Goal: Task Accomplishment & Management: Manage account settings

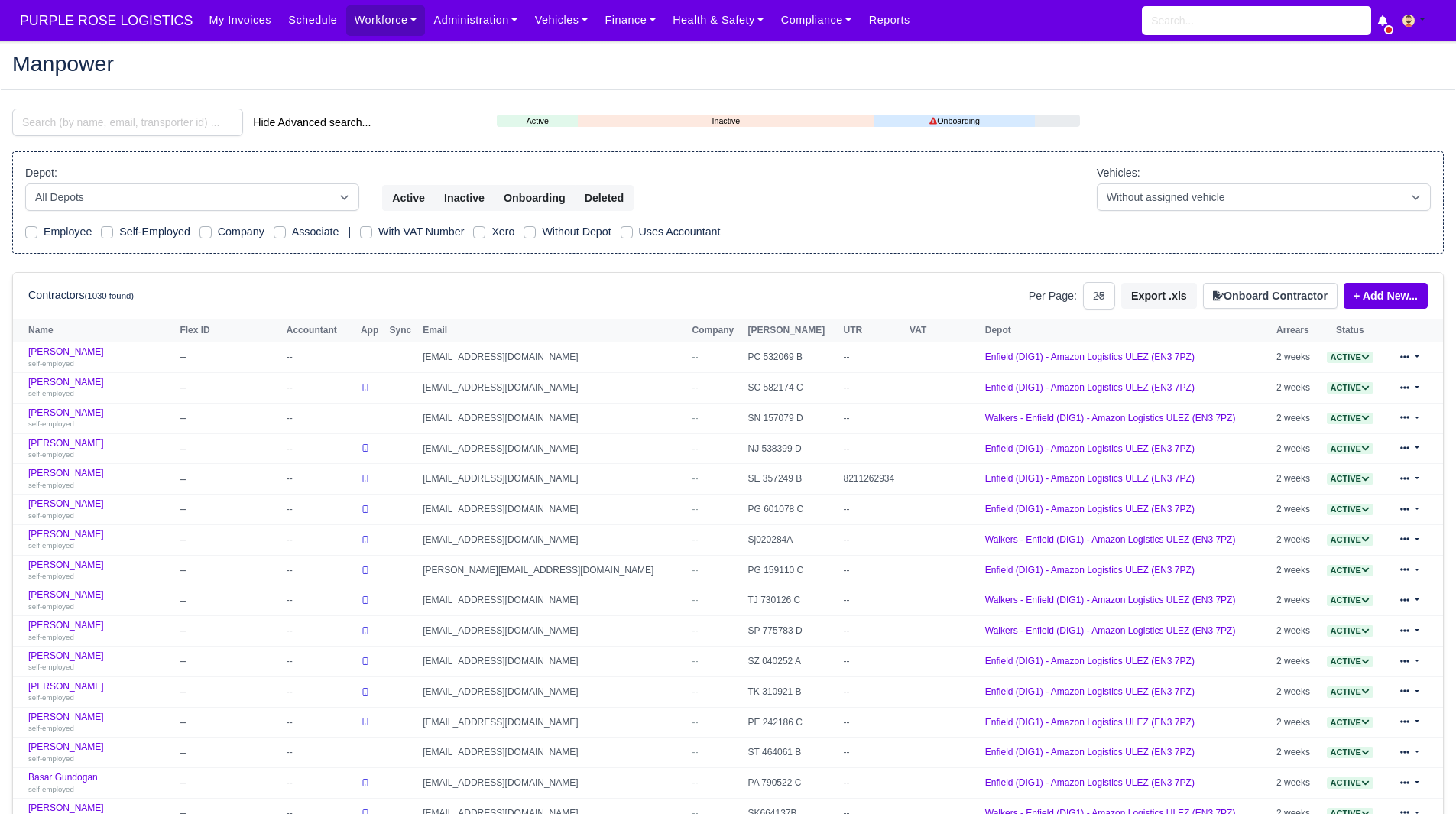
select select "25"
click at [106, 106] on main "Manpower Hide Advanced search... Active Inactive Onboarding Depot: All Depots" at bounding box center [728, 619] width 1456 height 1120
click at [105, 114] on input "search" at bounding box center [128, 122] width 231 height 28
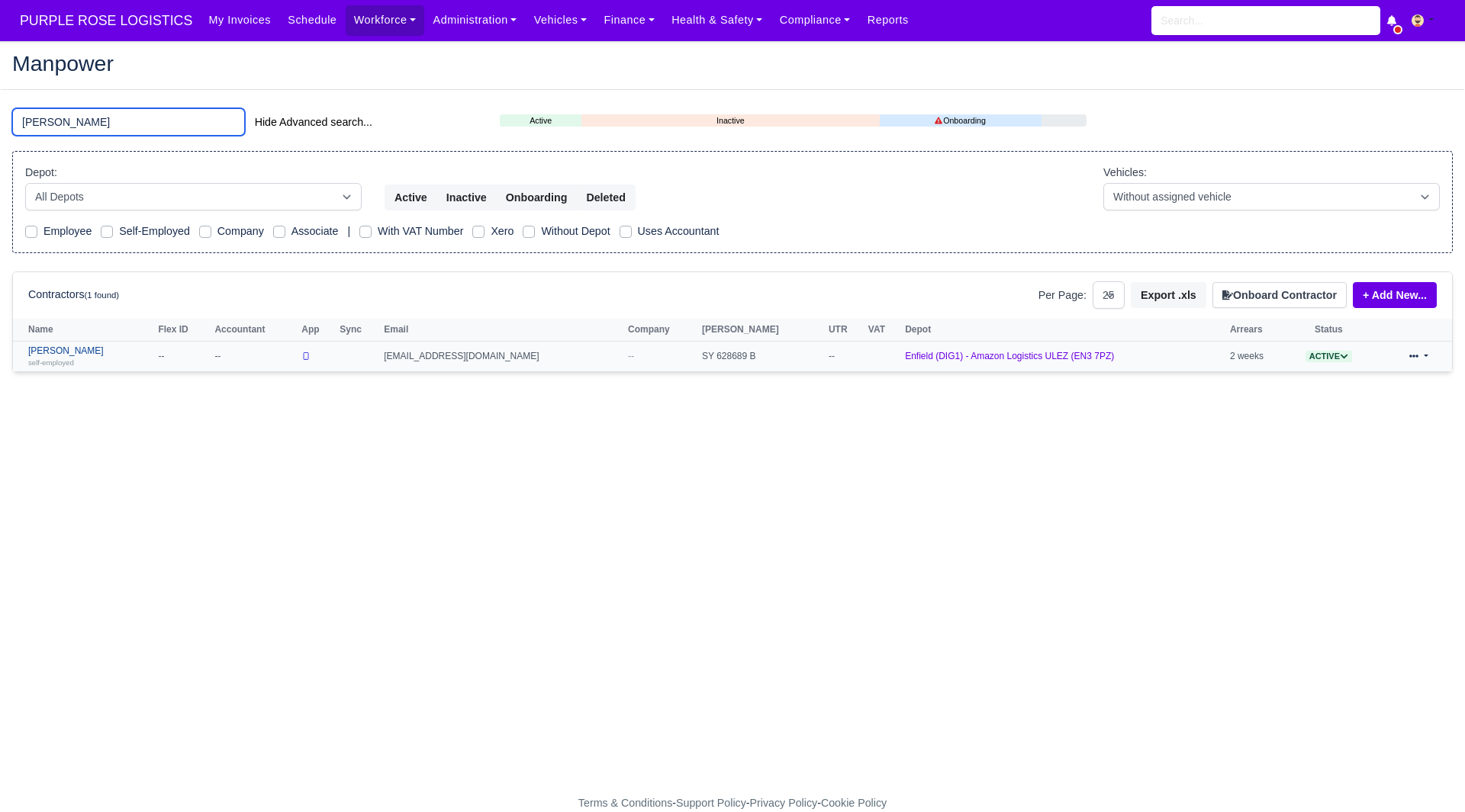
type input "jorge"
click at [119, 356] on link "Jorge andres Robayo mesa self-employed" at bounding box center [89, 356] width 122 height 23
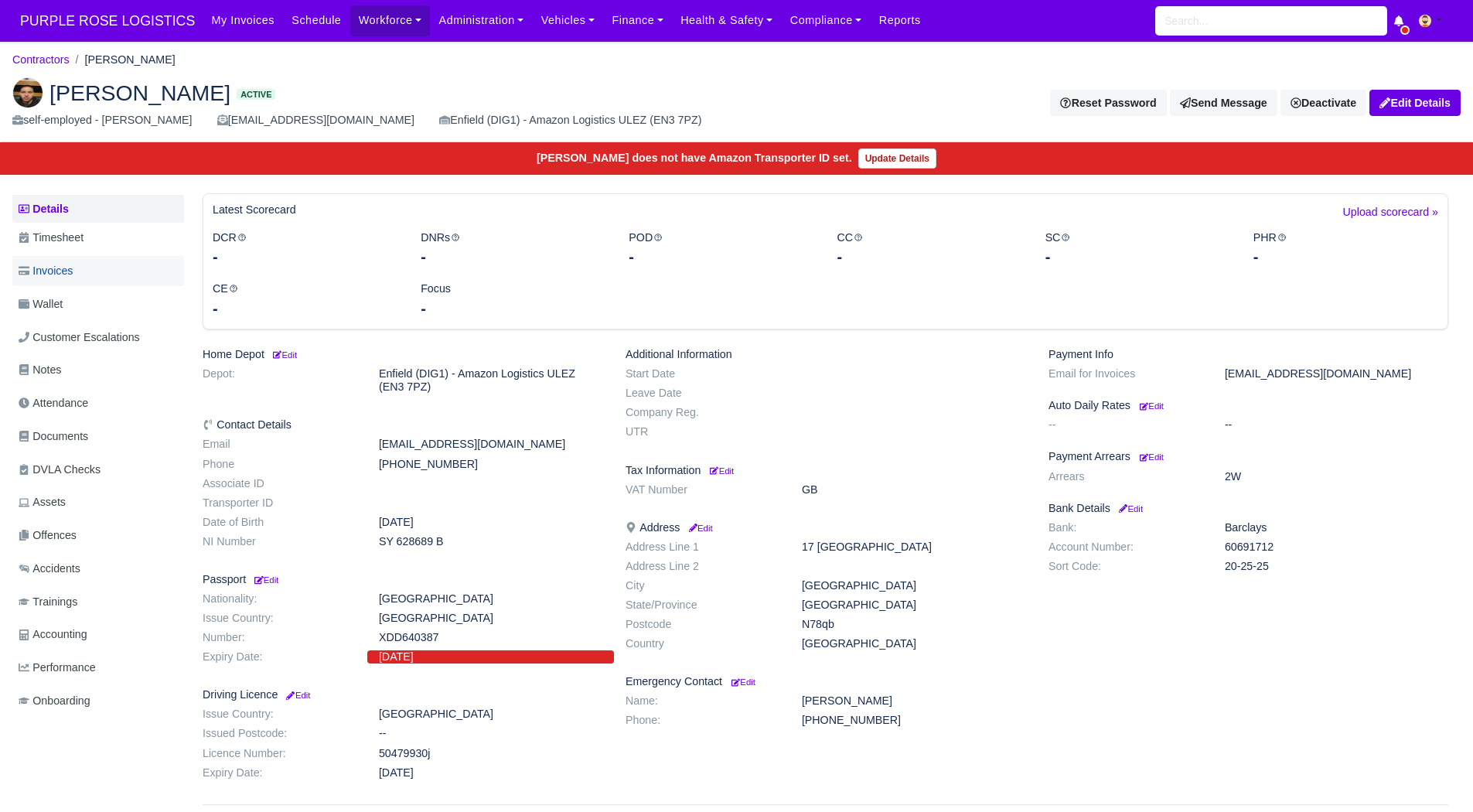
click at [96, 269] on link "Invoices" at bounding box center [99, 270] width 172 height 30
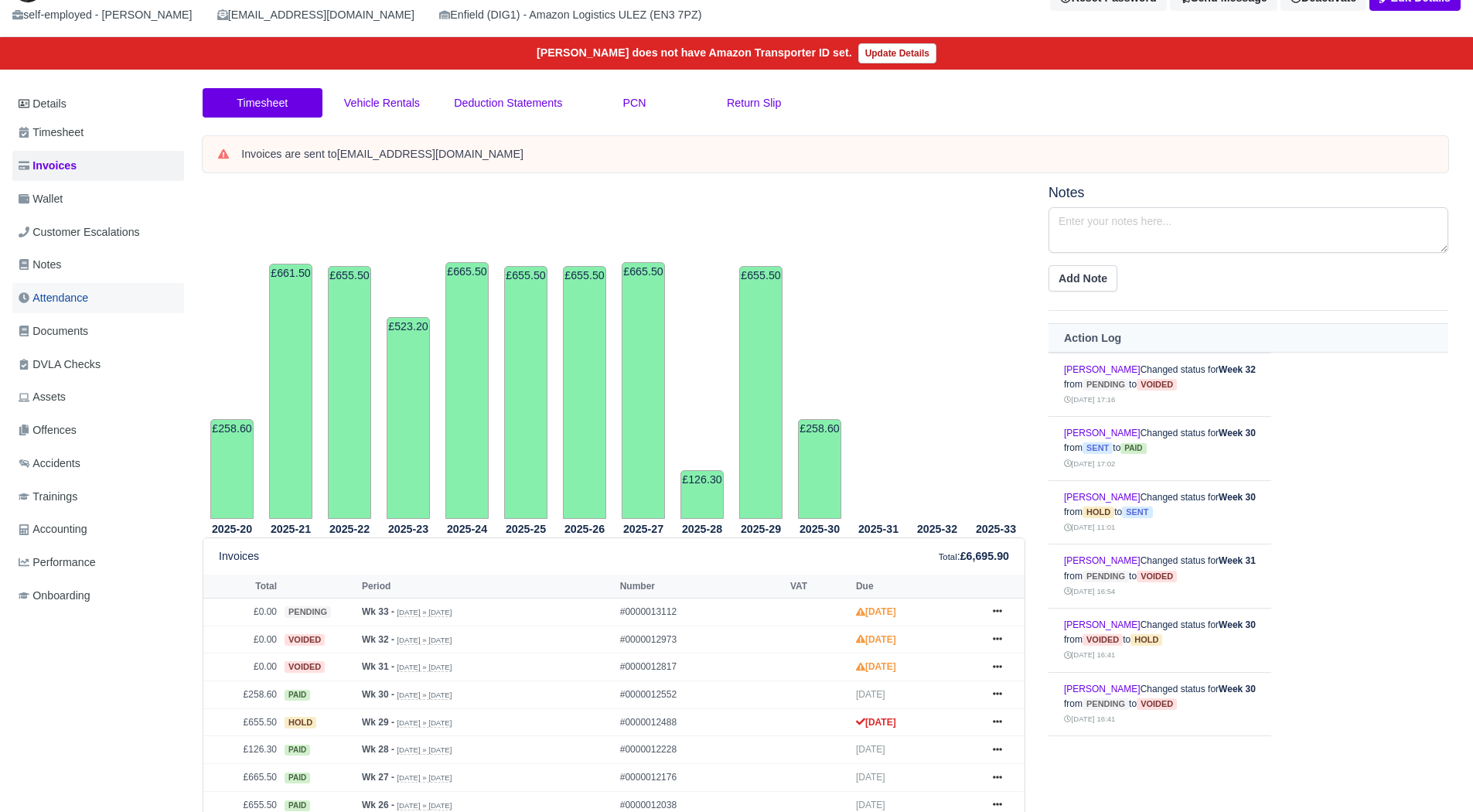
scroll to position [78, 0]
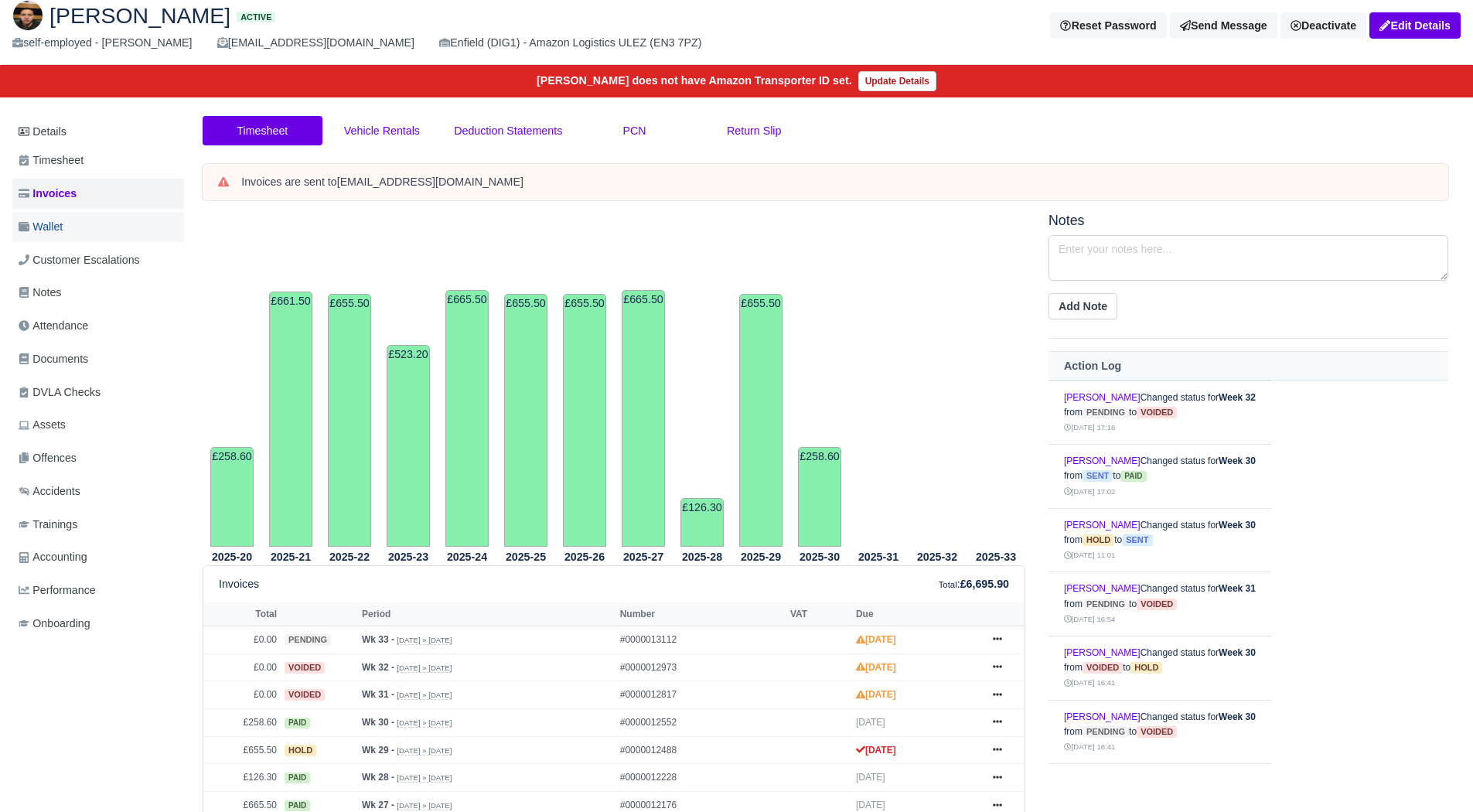
click at [96, 221] on link "Wallet" at bounding box center [99, 226] width 172 height 30
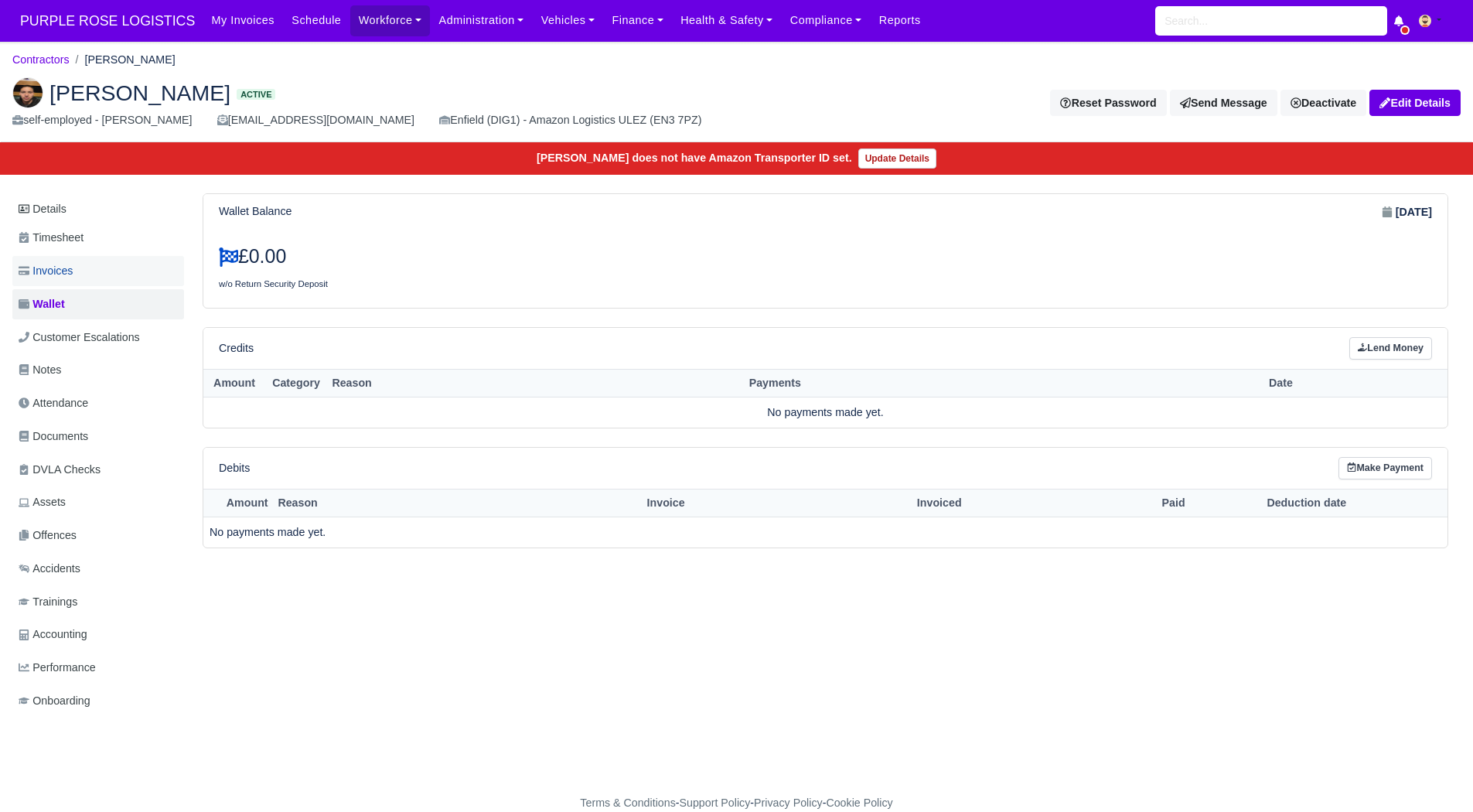
click at [89, 269] on link "Invoices" at bounding box center [99, 270] width 172 height 30
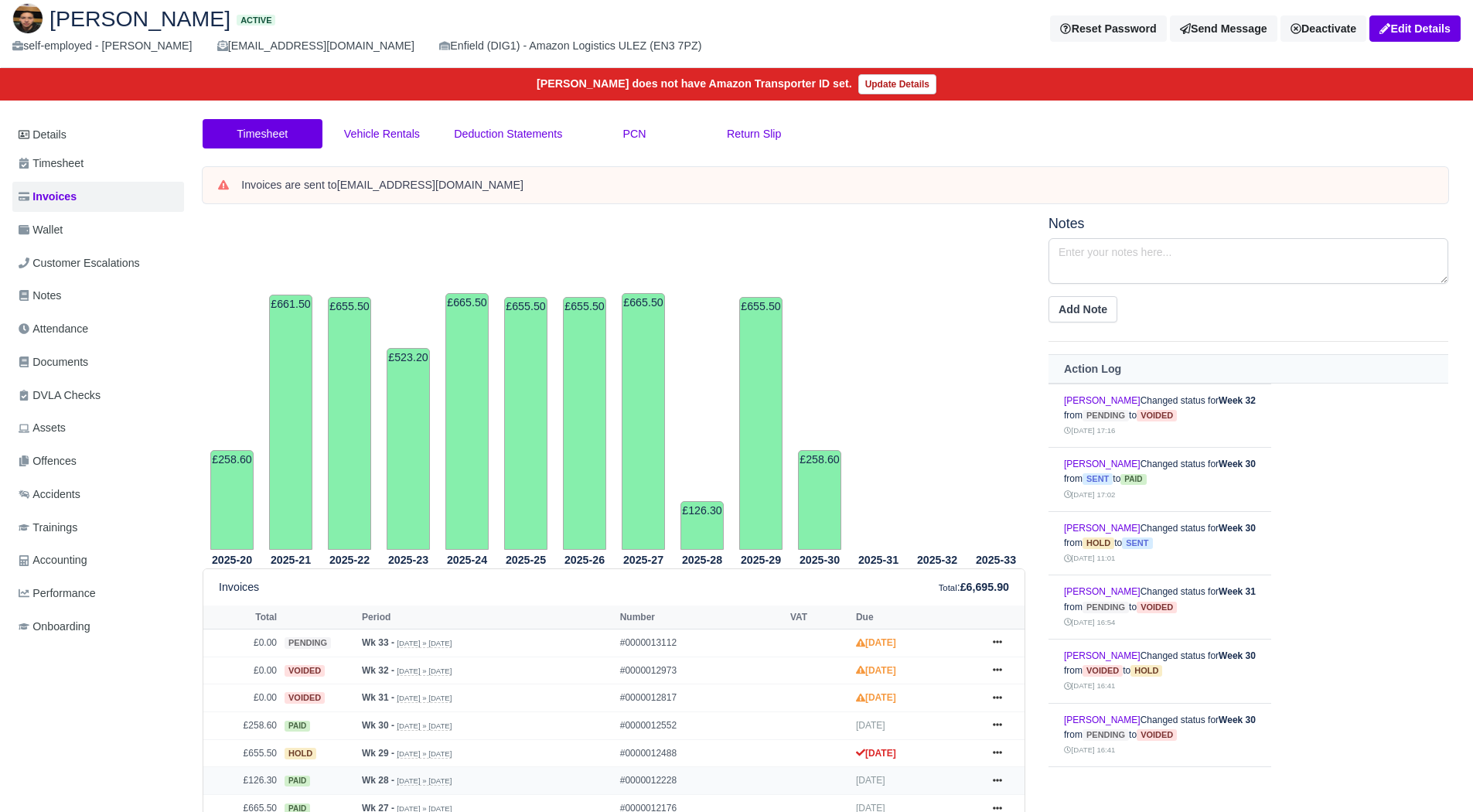
scroll to position [154, 0]
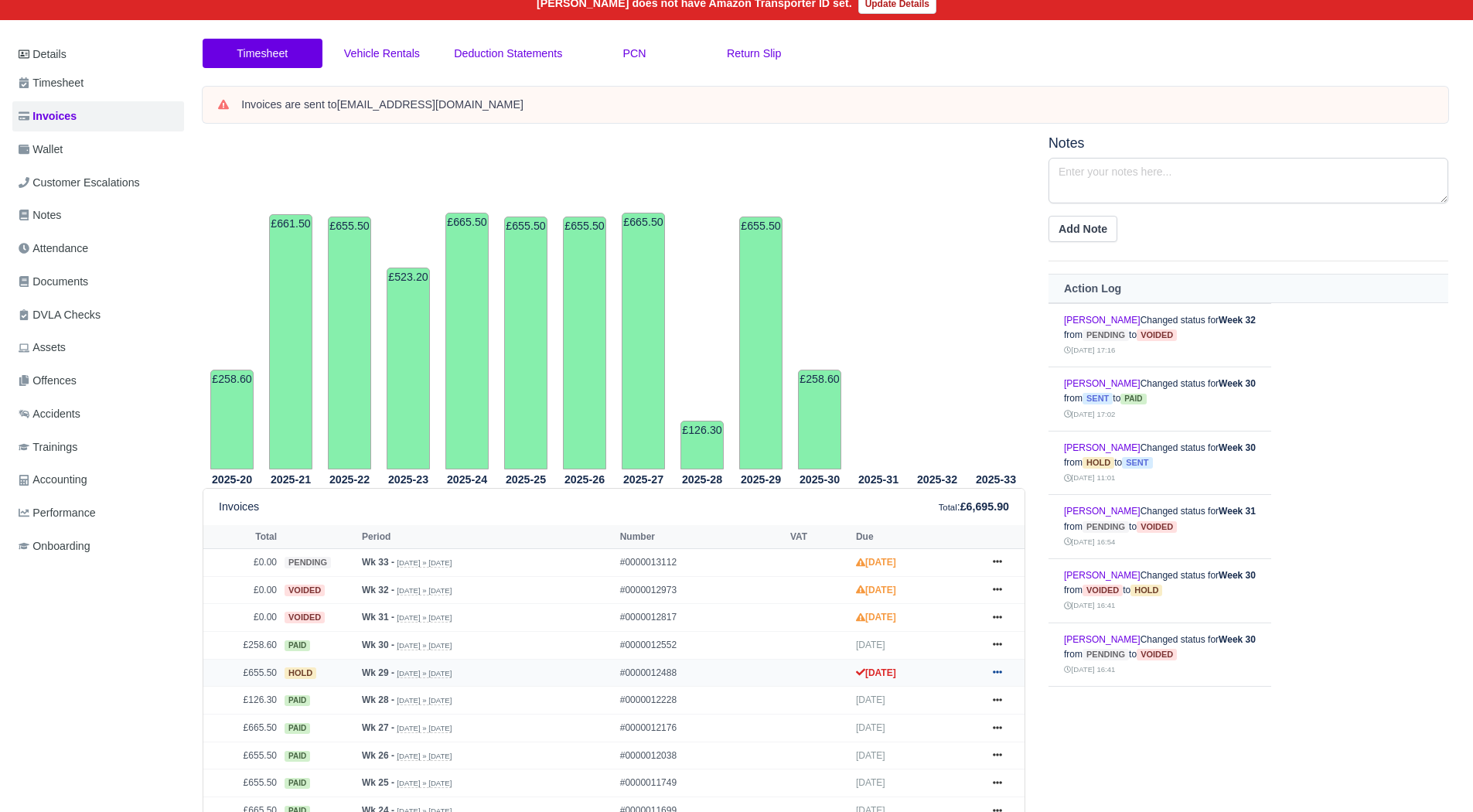
click at [999, 676] on icon at bounding box center [998, 671] width 9 height 9
click at [944, 478] on link "Show Invoice" at bounding box center [939, 483] width 138 height 33
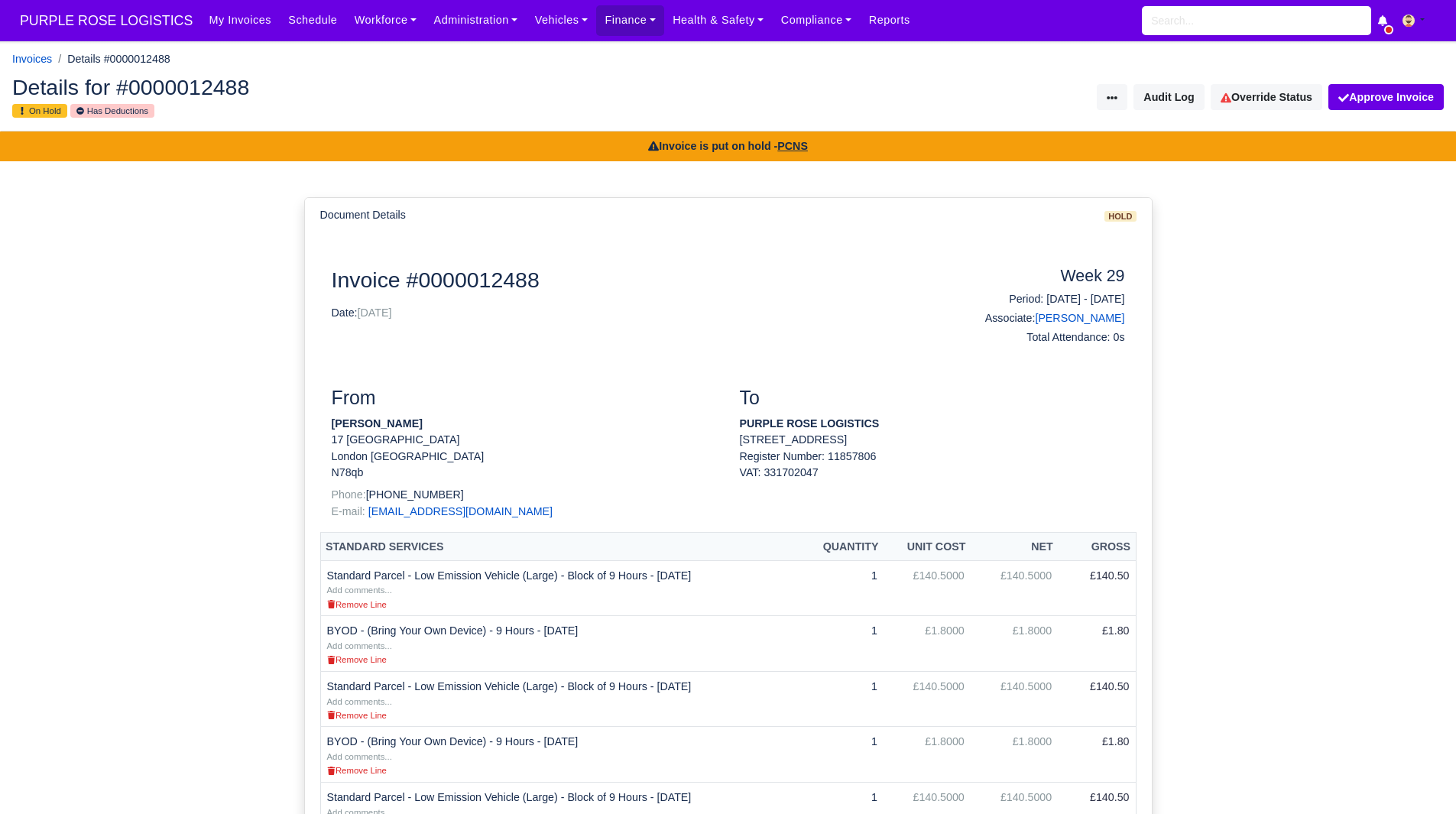
drag, startPoint x: 470, startPoint y: 435, endPoint x: 331, endPoint y: 437, distance: 139.0
click at [332, 432] on p "Jorge andres Robayo mesa" at bounding box center [524, 424] width 385 height 16
copy strong "Jorge andres Robayo mesa"
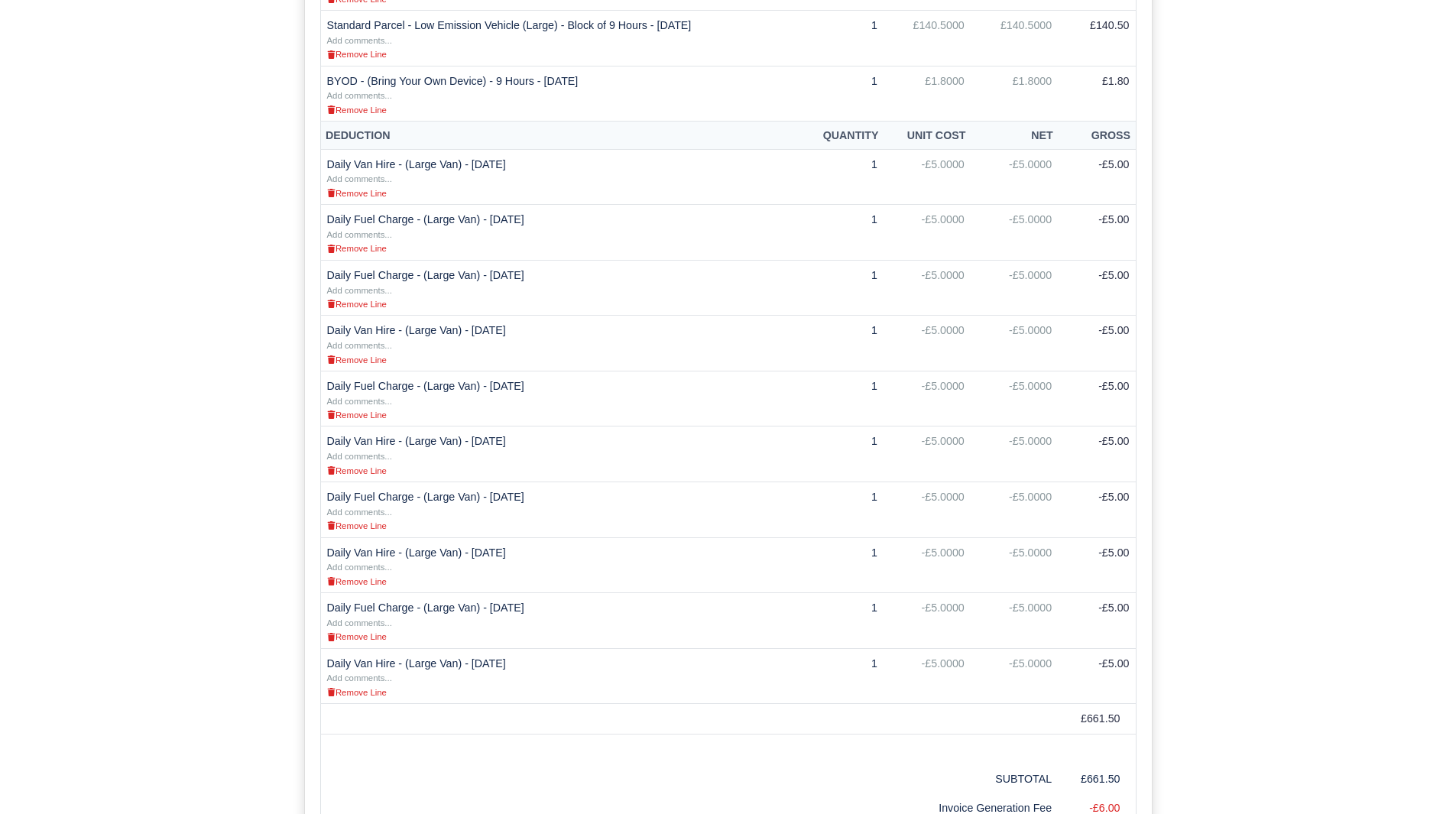
scroll to position [1335, 0]
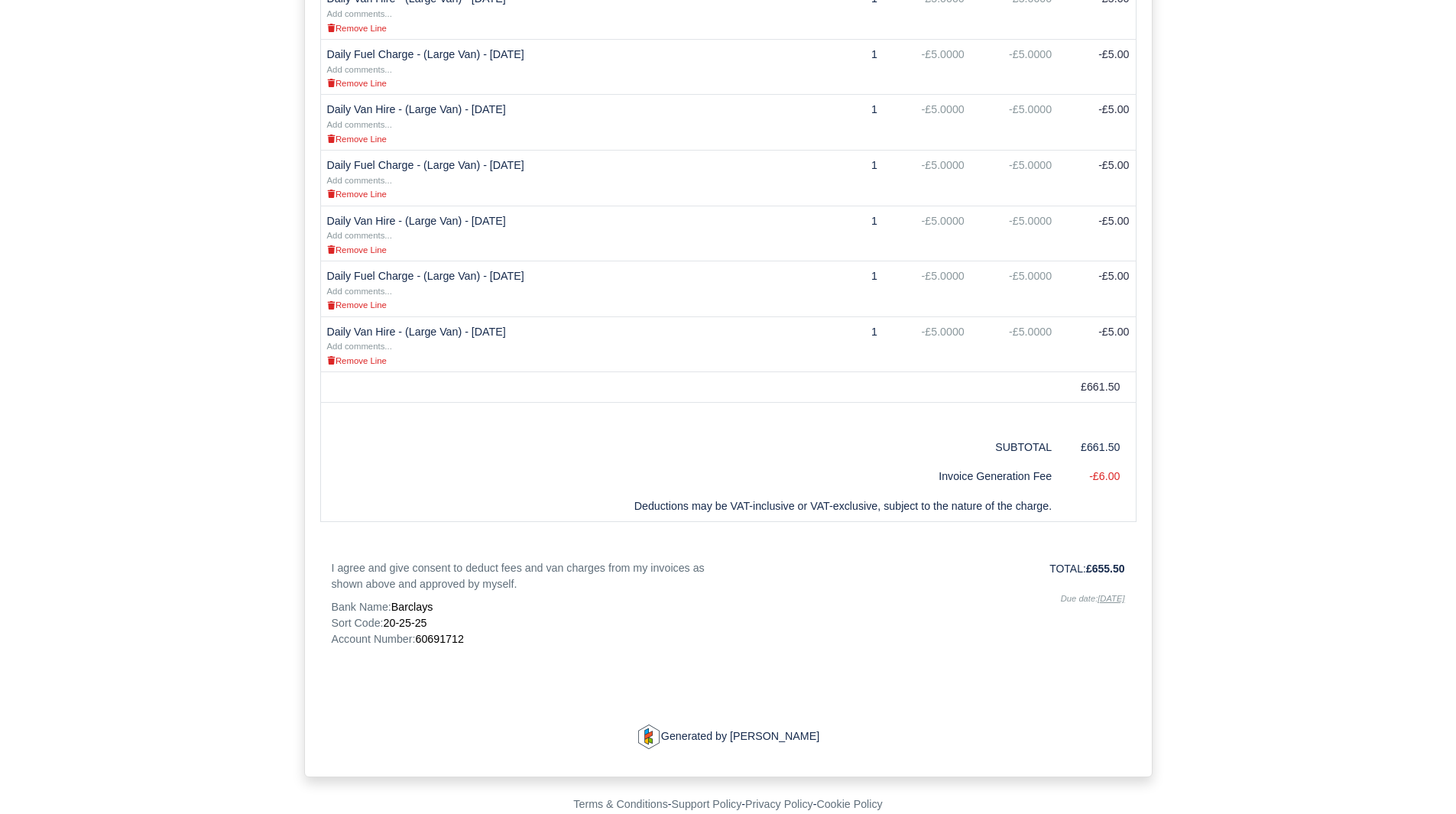
click at [444, 634] on span "60691712" at bounding box center [438, 640] width 48 height 13
copy span "60691712"
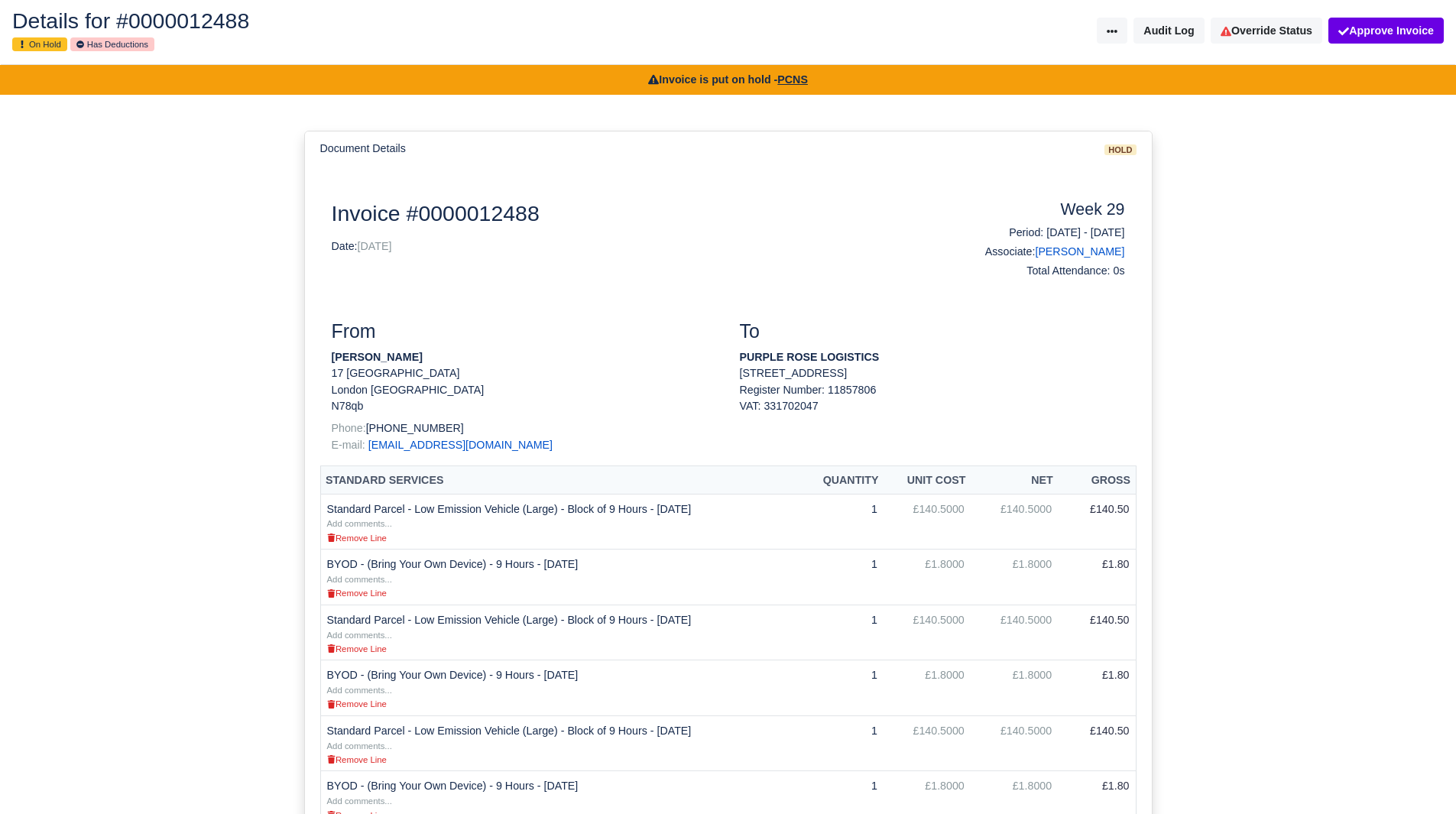
scroll to position [0, 0]
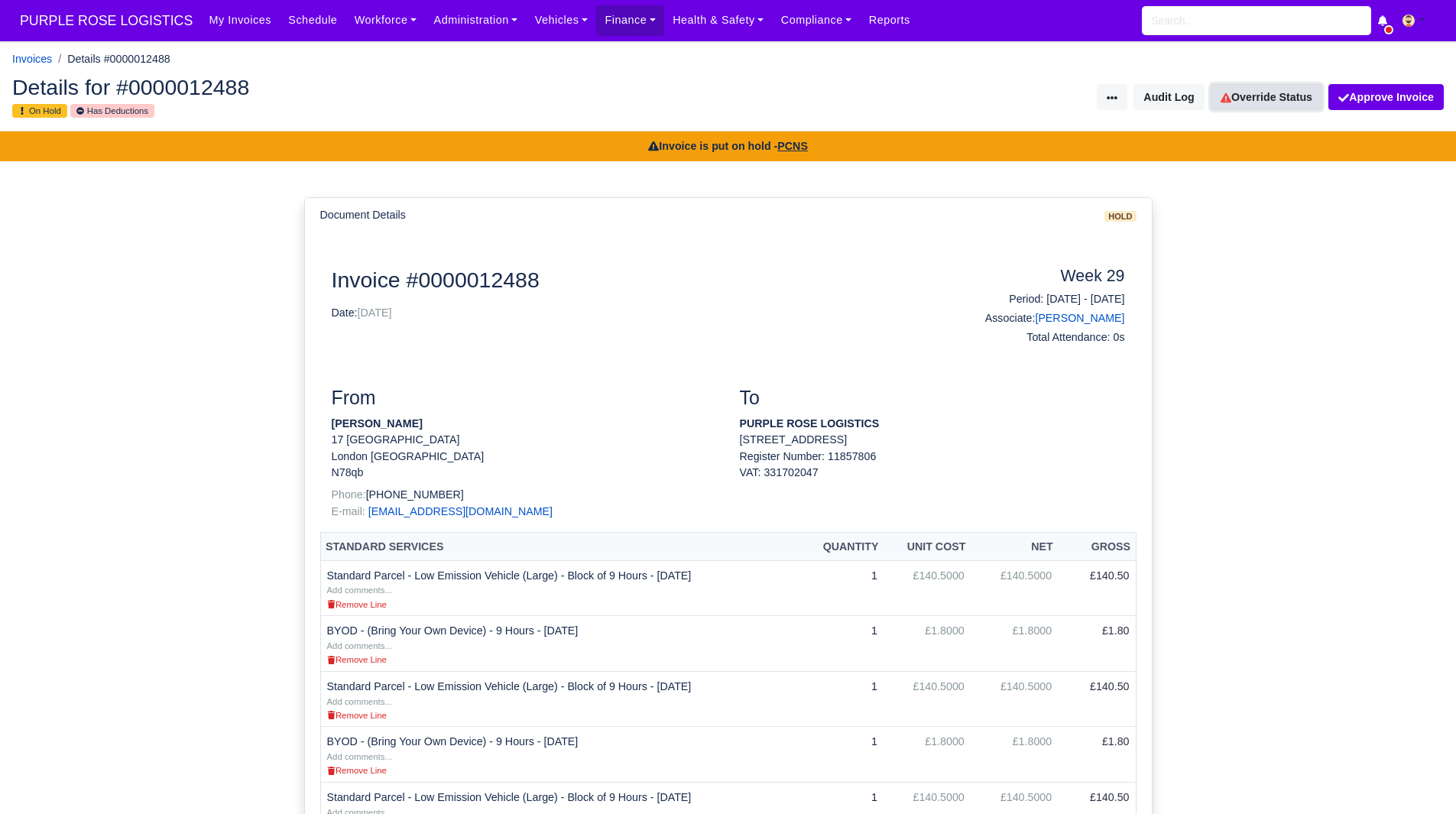
click at [1251, 106] on link "Override Status" at bounding box center [1267, 97] width 112 height 26
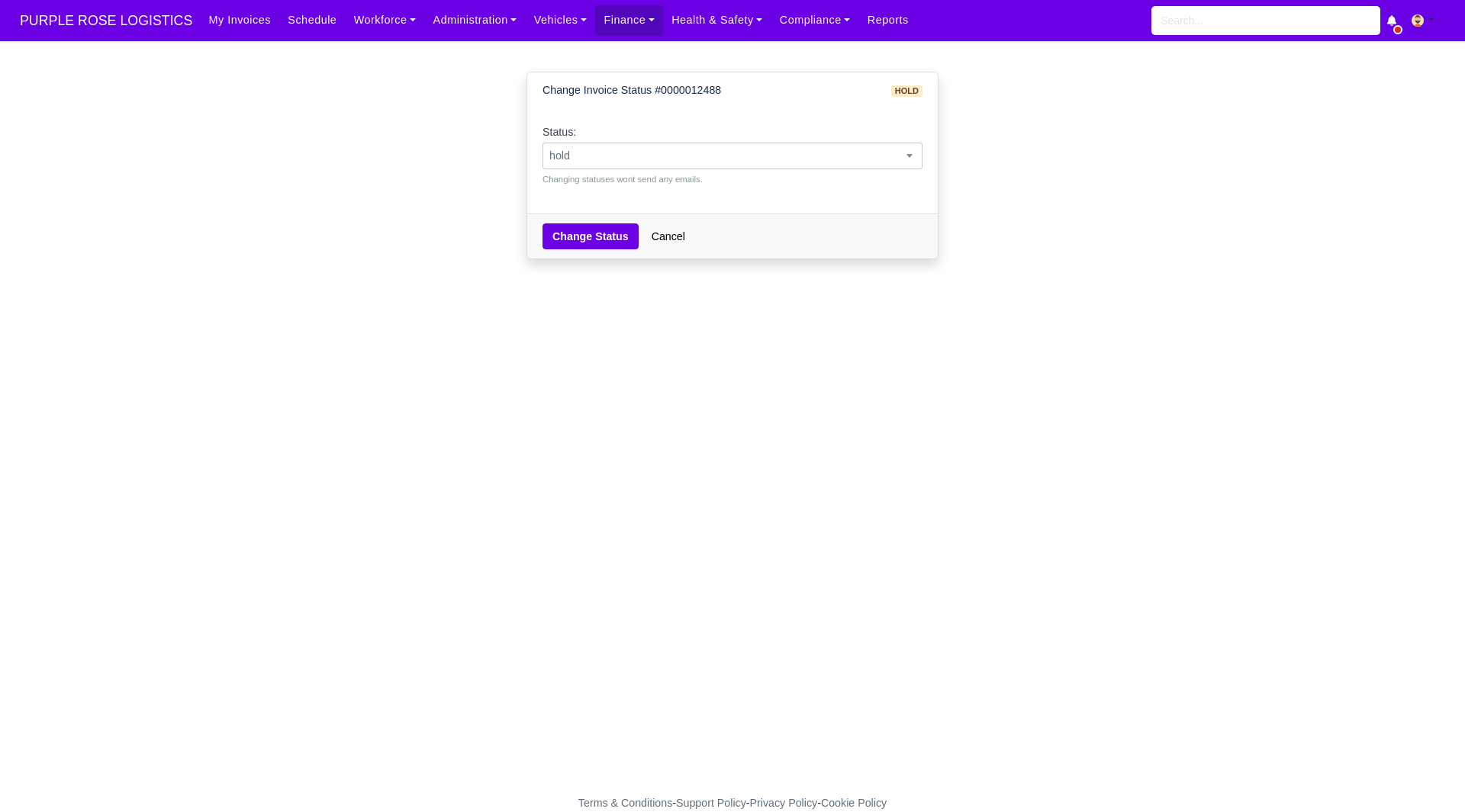
click at [764, 158] on span "hold" at bounding box center [732, 156] width 378 height 19
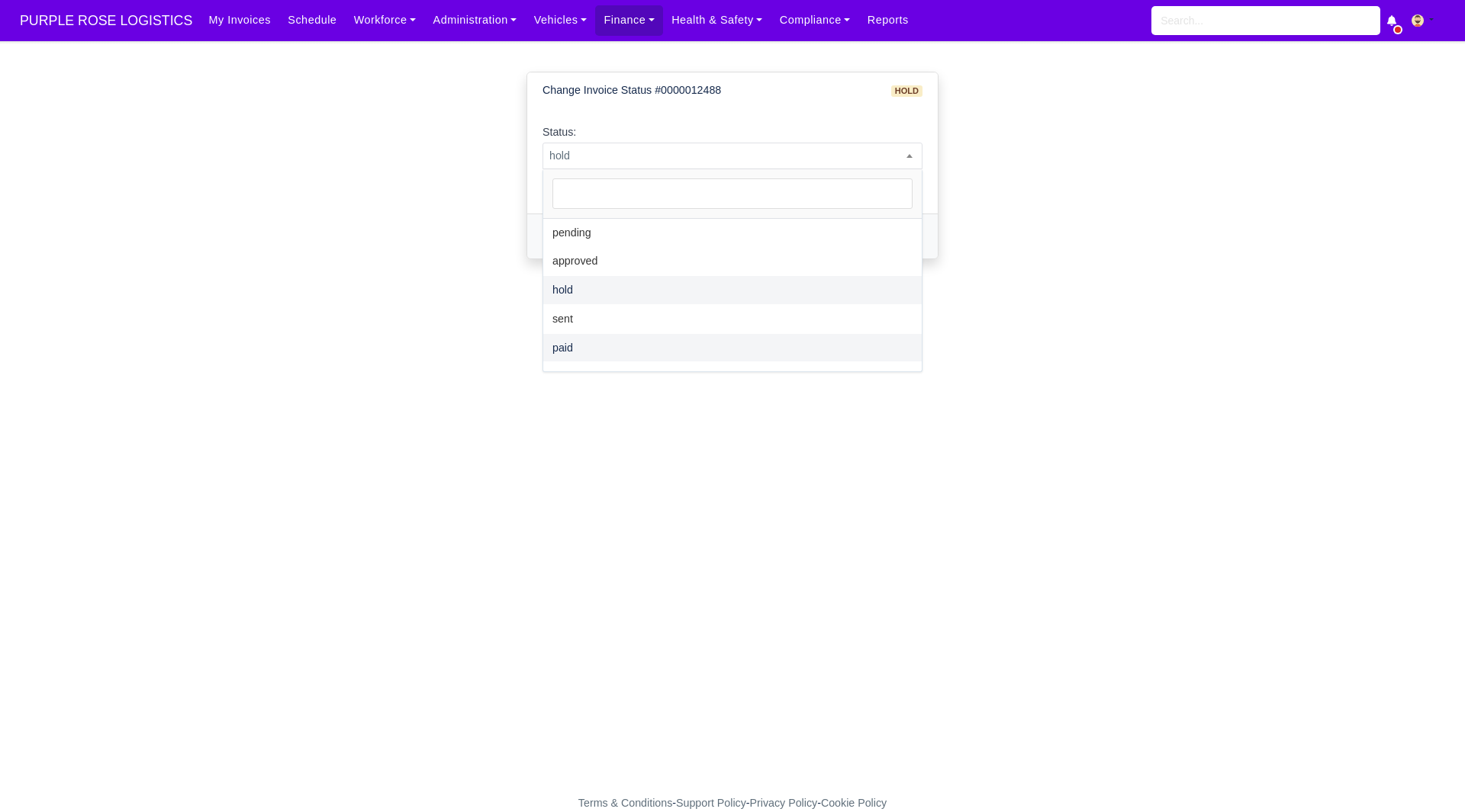
select select "paid"
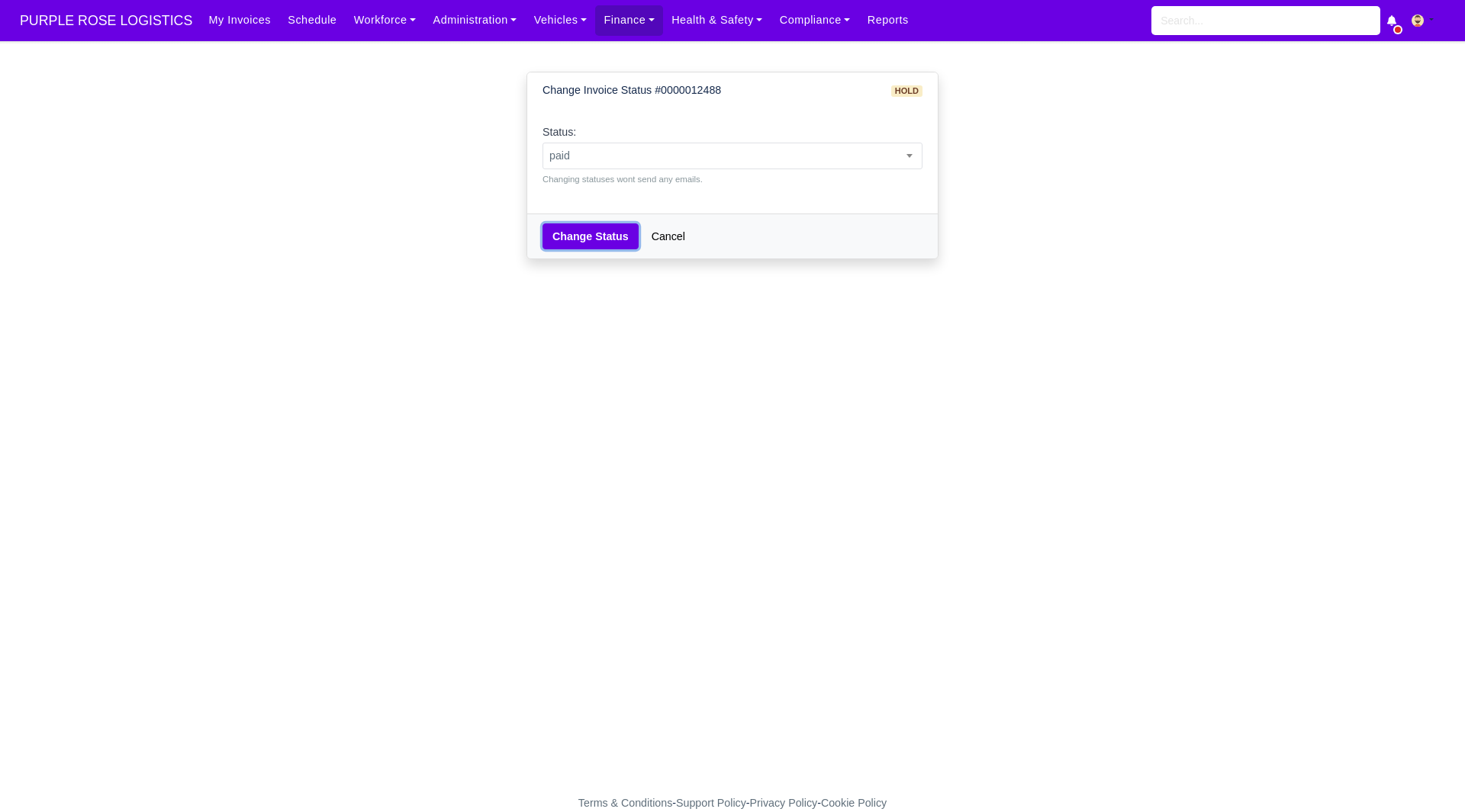
click at [628, 228] on button "Change Status" at bounding box center [590, 236] width 96 height 26
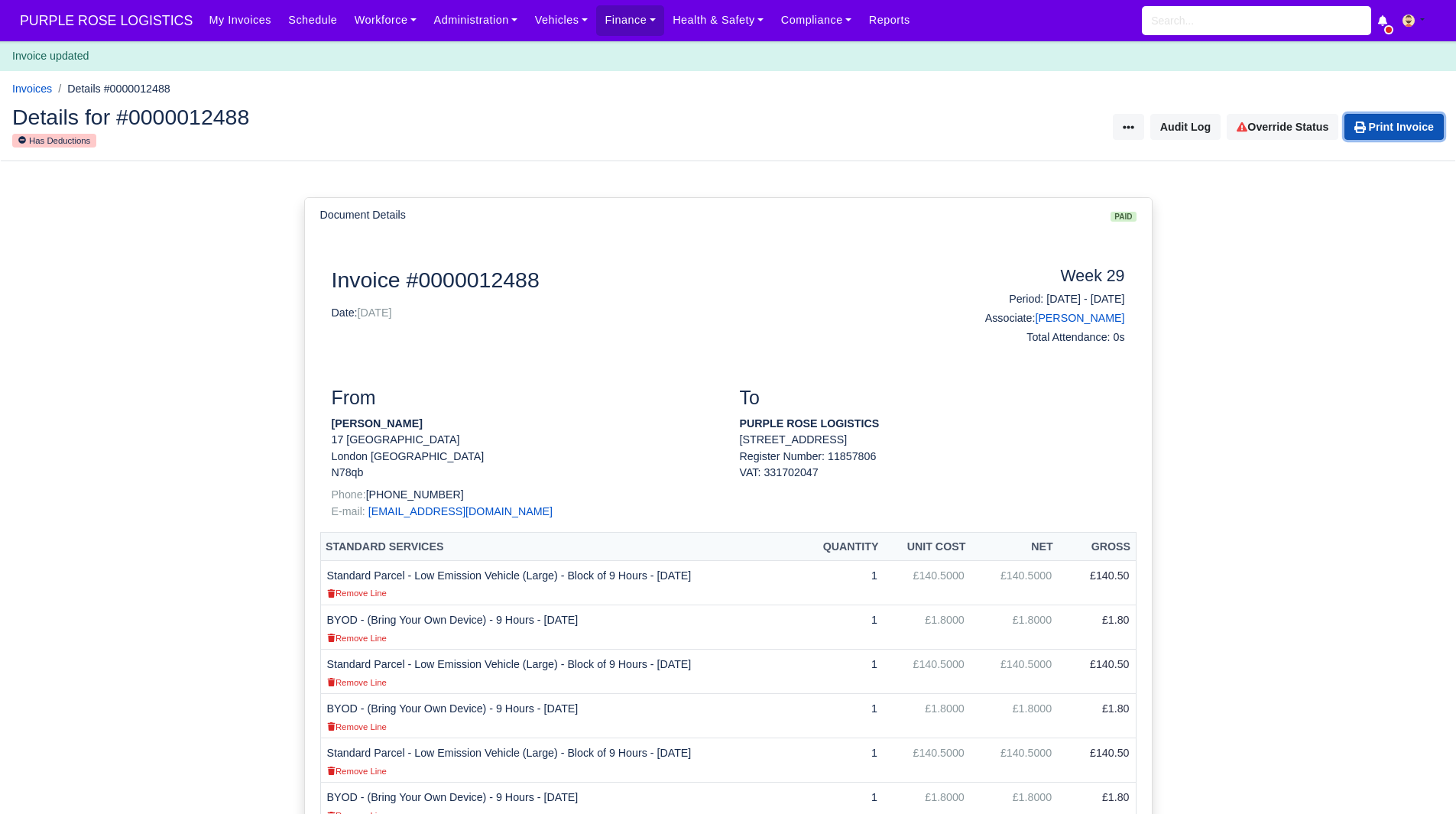
click at [1417, 116] on link "Print Invoice" at bounding box center [1395, 126] width 99 height 26
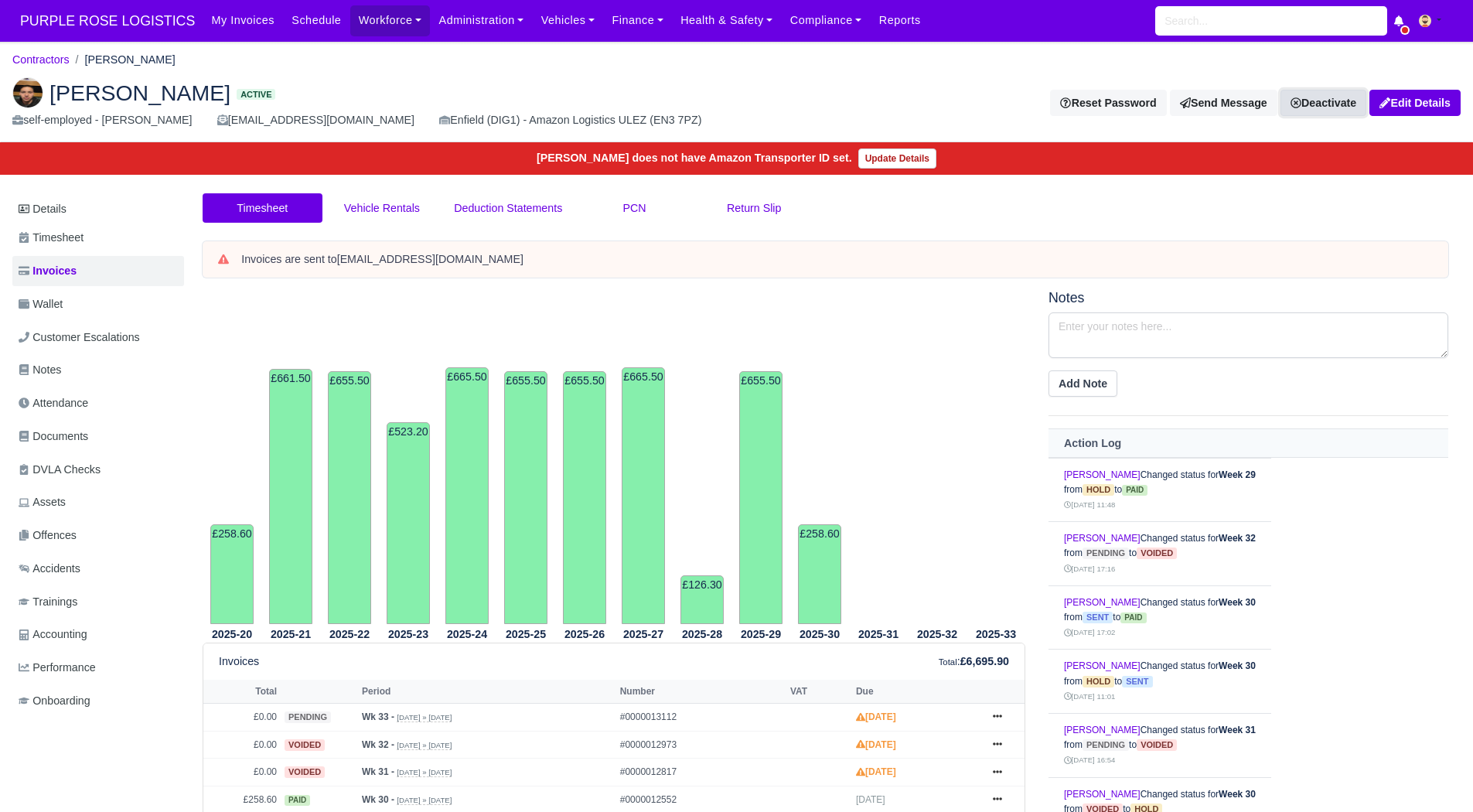
click at [1307, 107] on link "Deactivate" at bounding box center [1323, 102] width 86 height 26
click at [1274, 185] on link "Off-board" at bounding box center [1297, 181] width 138 height 24
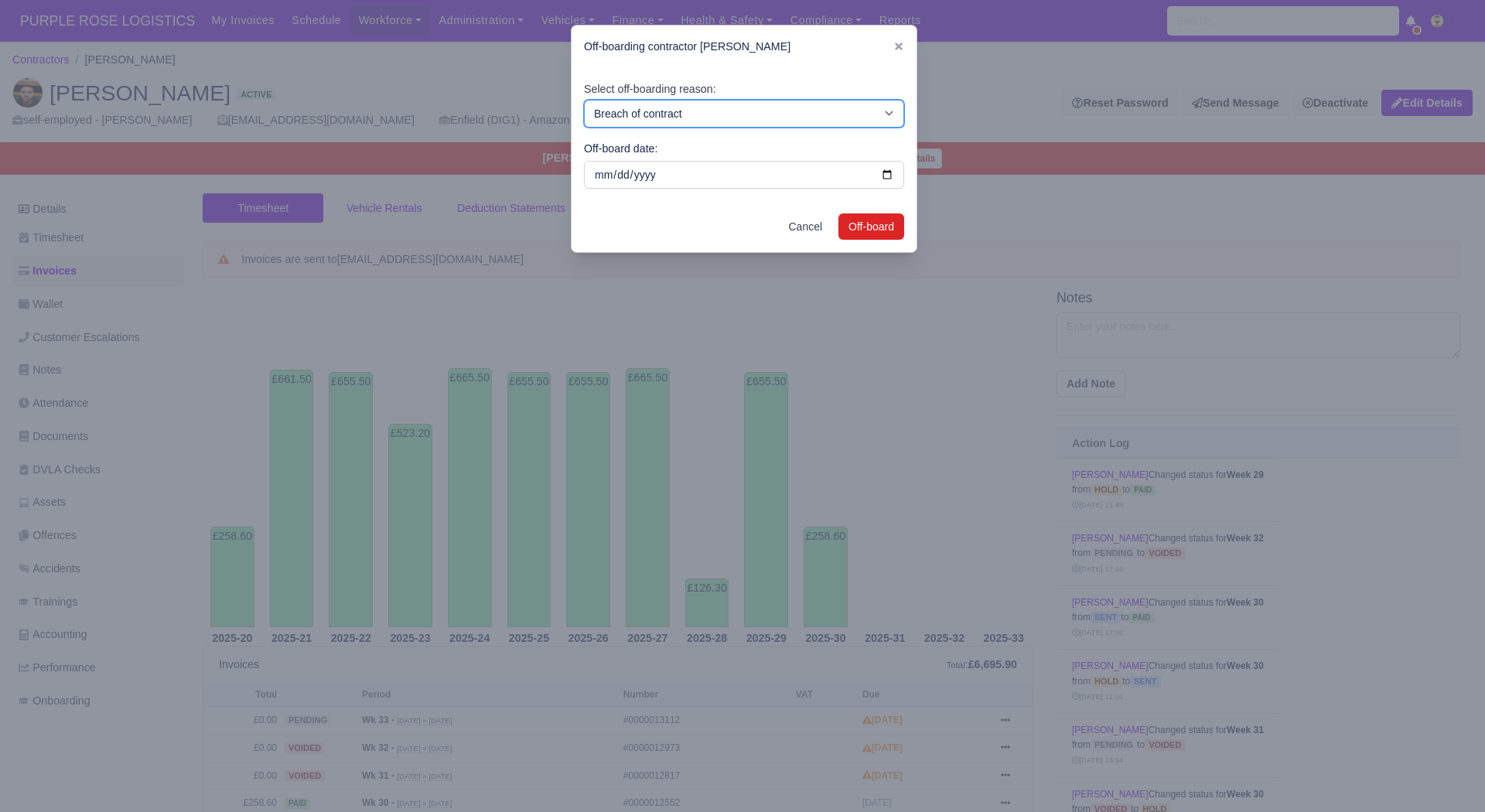
click at [618, 123] on select "Breach of contract Personal decision Too many parcels Heavy routes Another comp…" at bounding box center [744, 113] width 320 height 28
select select "personal-decision"
click at [584, 99] on select "Breach of contract Personal decision Too many parcels Heavy routes Another comp…" at bounding box center [744, 113] width 320 height 28
click at [882, 229] on button "Off-board" at bounding box center [872, 226] width 66 height 26
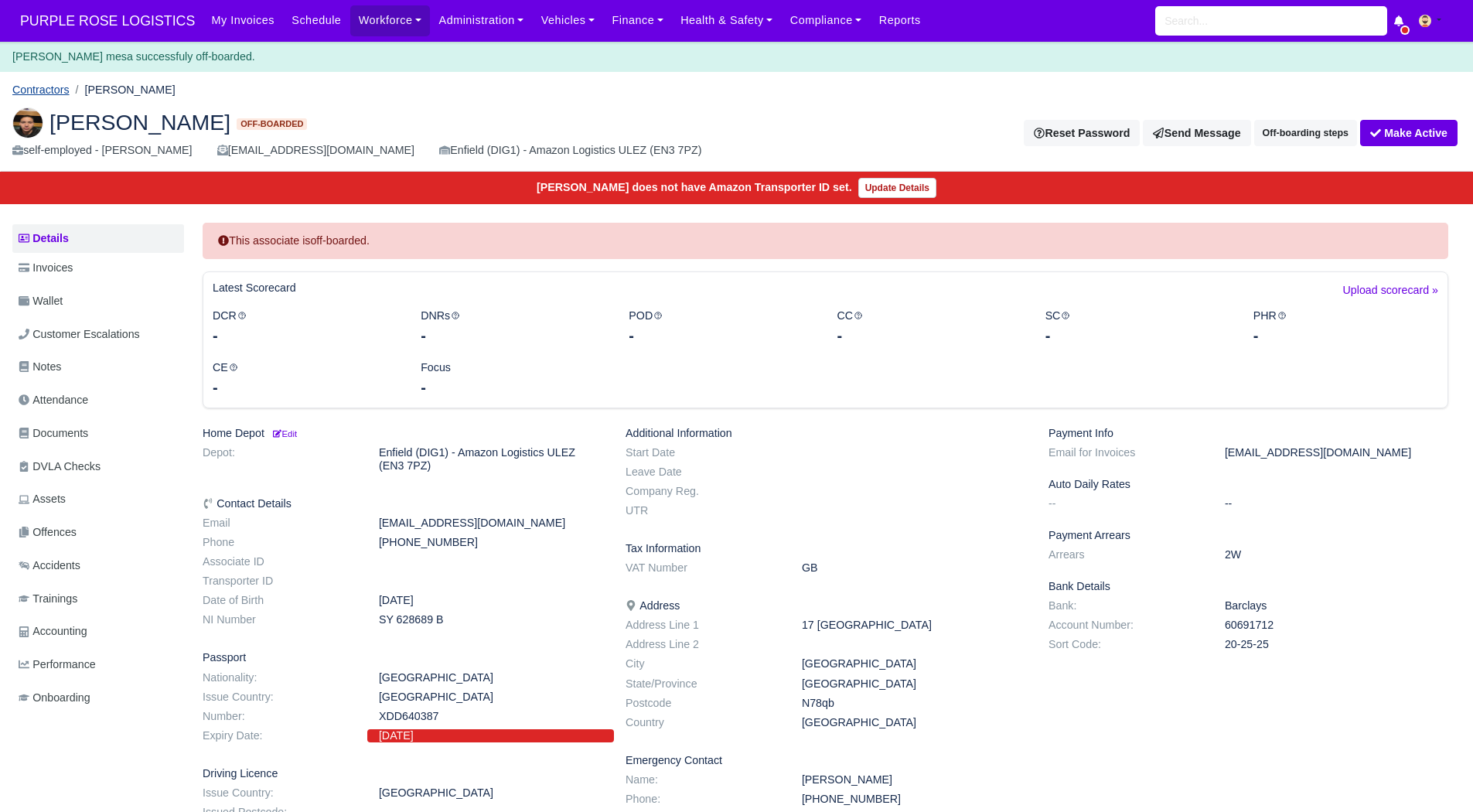
click at [32, 84] on link "Contractors" at bounding box center [41, 90] width 57 height 13
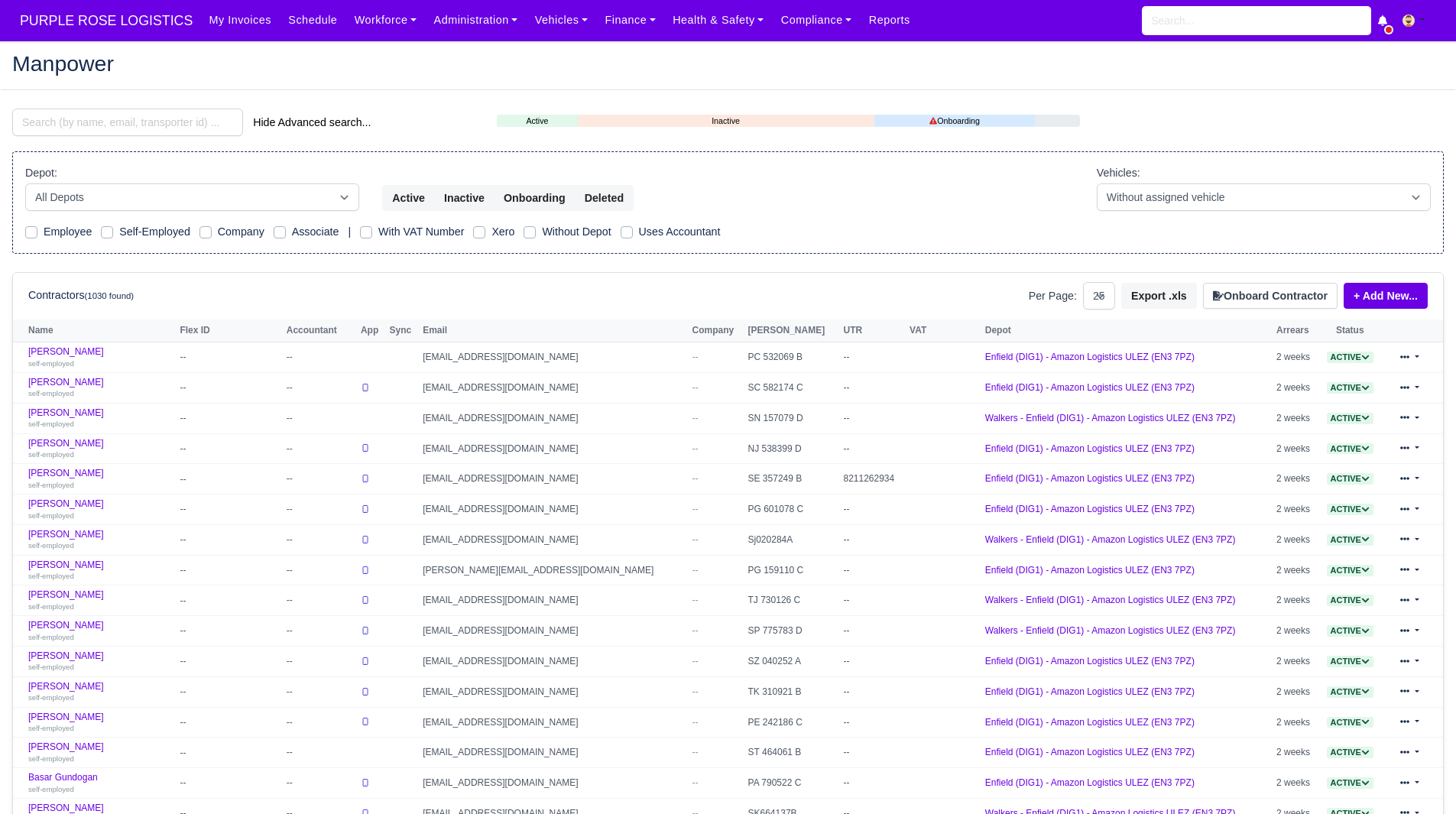
select select "25"
click at [88, 133] on input "search" at bounding box center [128, 122] width 231 height 28
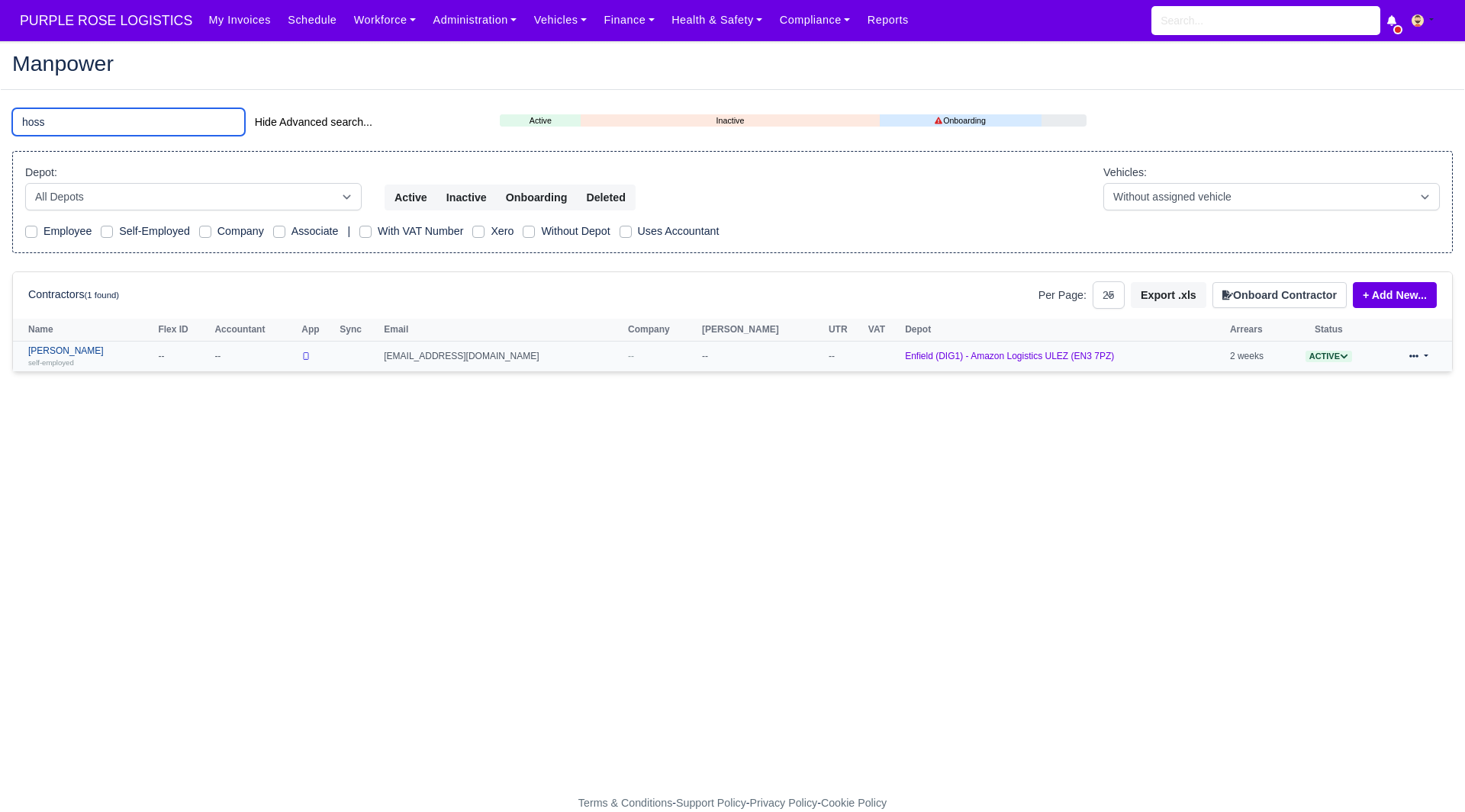
type input "hoss"
click at [83, 352] on link "Hossein Ramezany self-employed" at bounding box center [89, 356] width 122 height 23
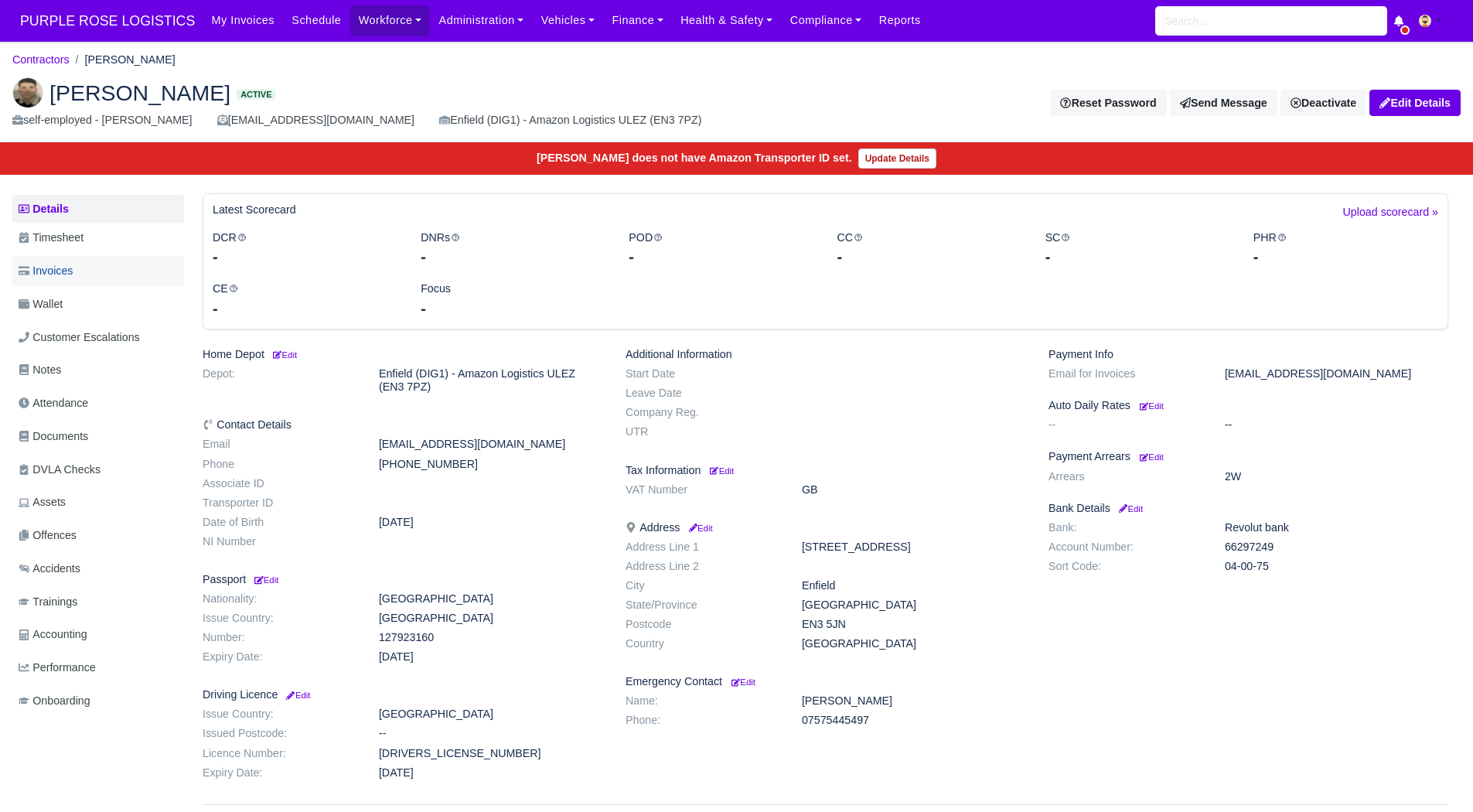
click at [84, 257] on link "Invoices" at bounding box center [99, 270] width 172 height 30
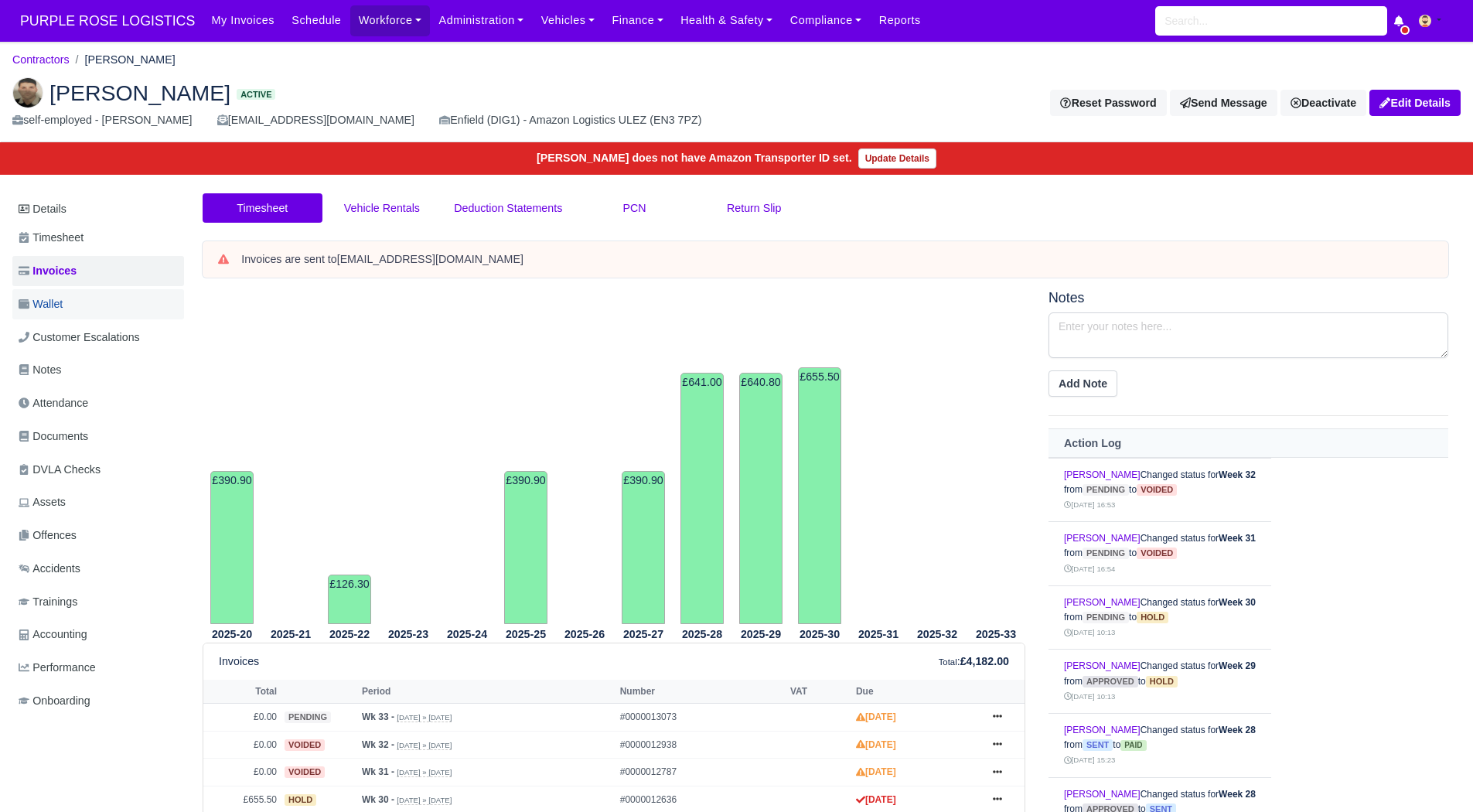
click at [76, 307] on link "Wallet" at bounding box center [99, 304] width 172 height 30
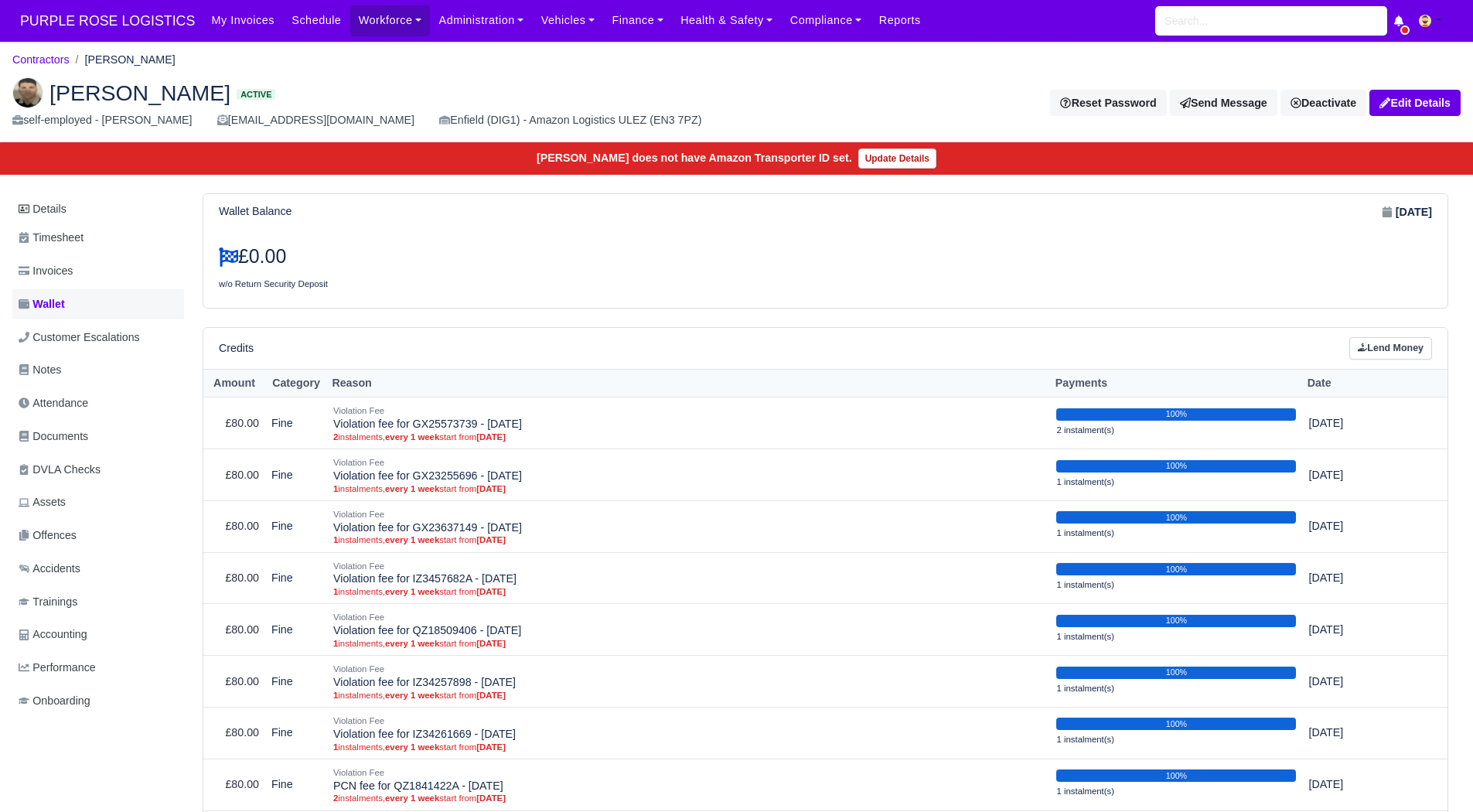
click at [58, 305] on span "Wallet" at bounding box center [41, 304] width 47 height 17
click at [126, 268] on link "Invoices" at bounding box center [99, 270] width 172 height 30
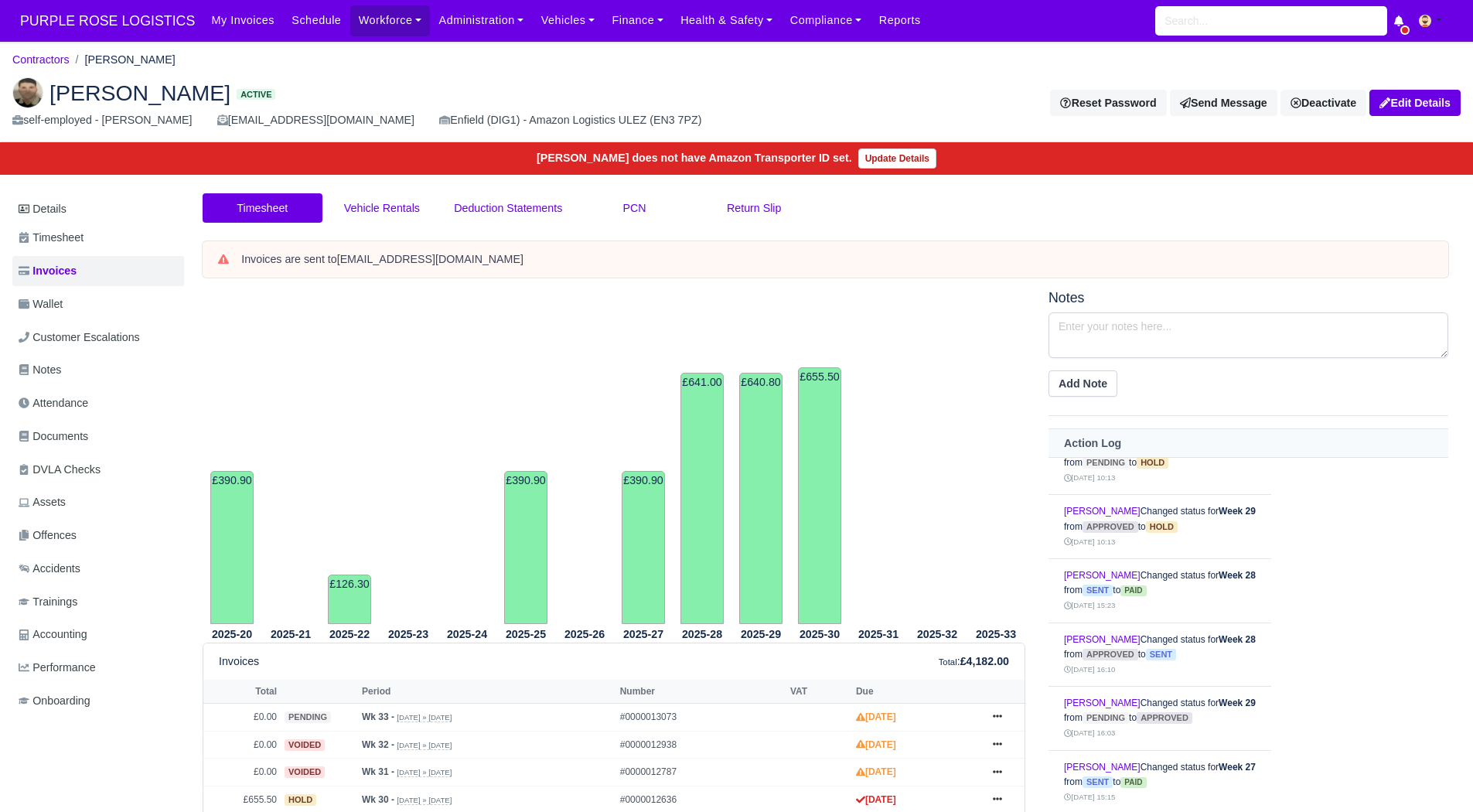
scroll to position [232, 0]
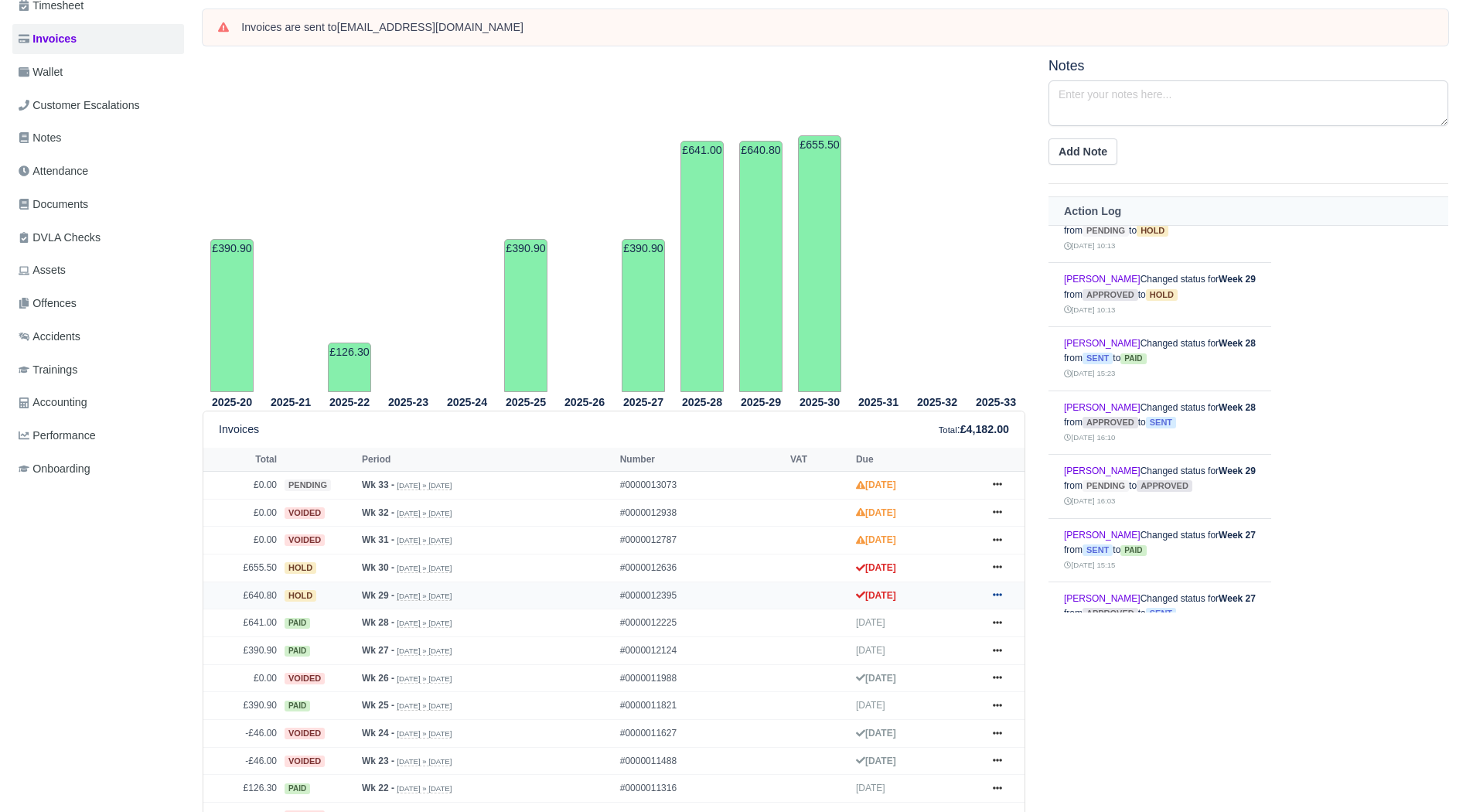
click at [994, 591] on icon at bounding box center [998, 595] width 9 height 9
click at [923, 622] on link "Show Invoice" at bounding box center [939, 624] width 138 height 33
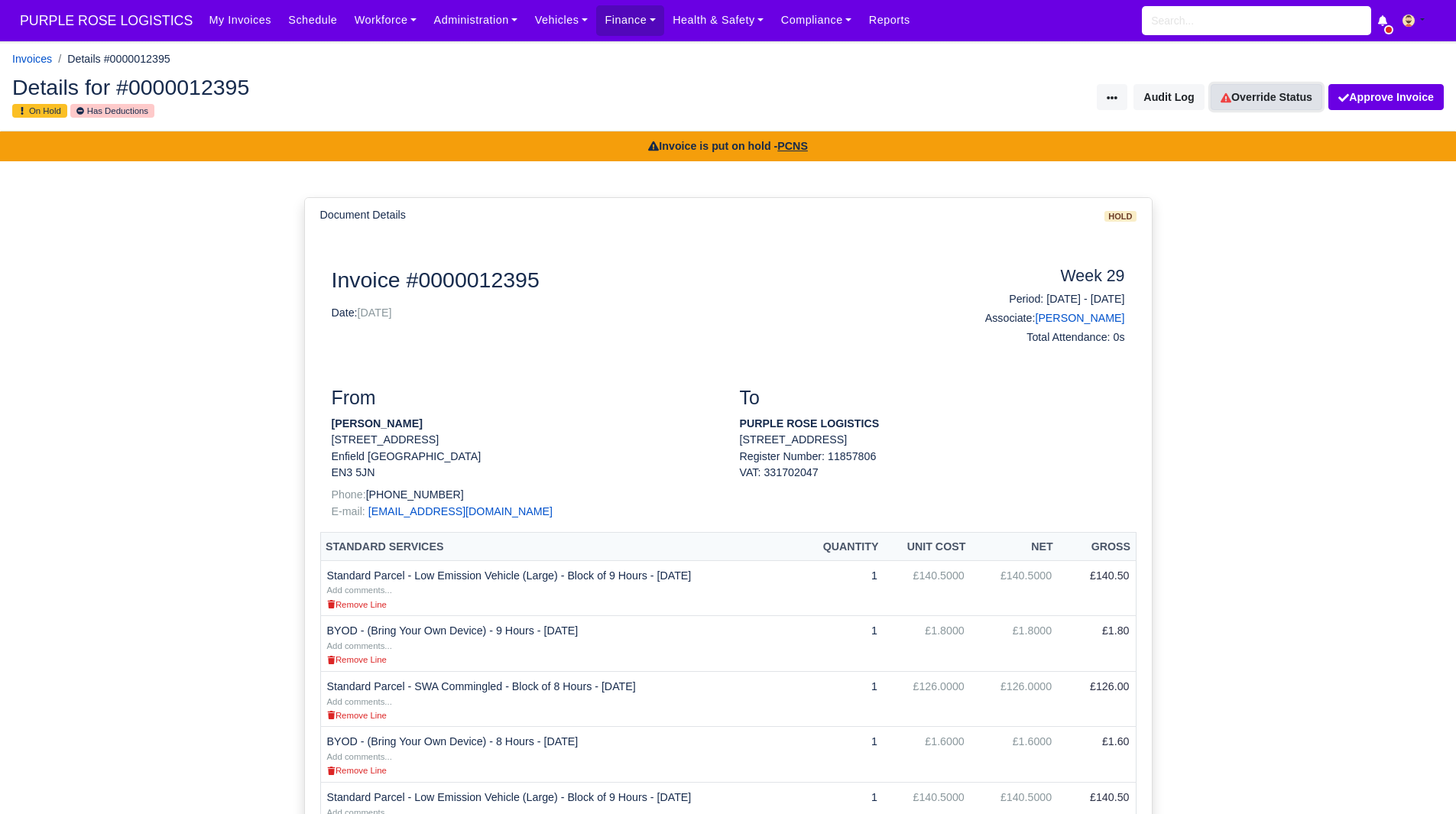
click at [1266, 105] on link "Override Status" at bounding box center [1267, 97] width 112 height 26
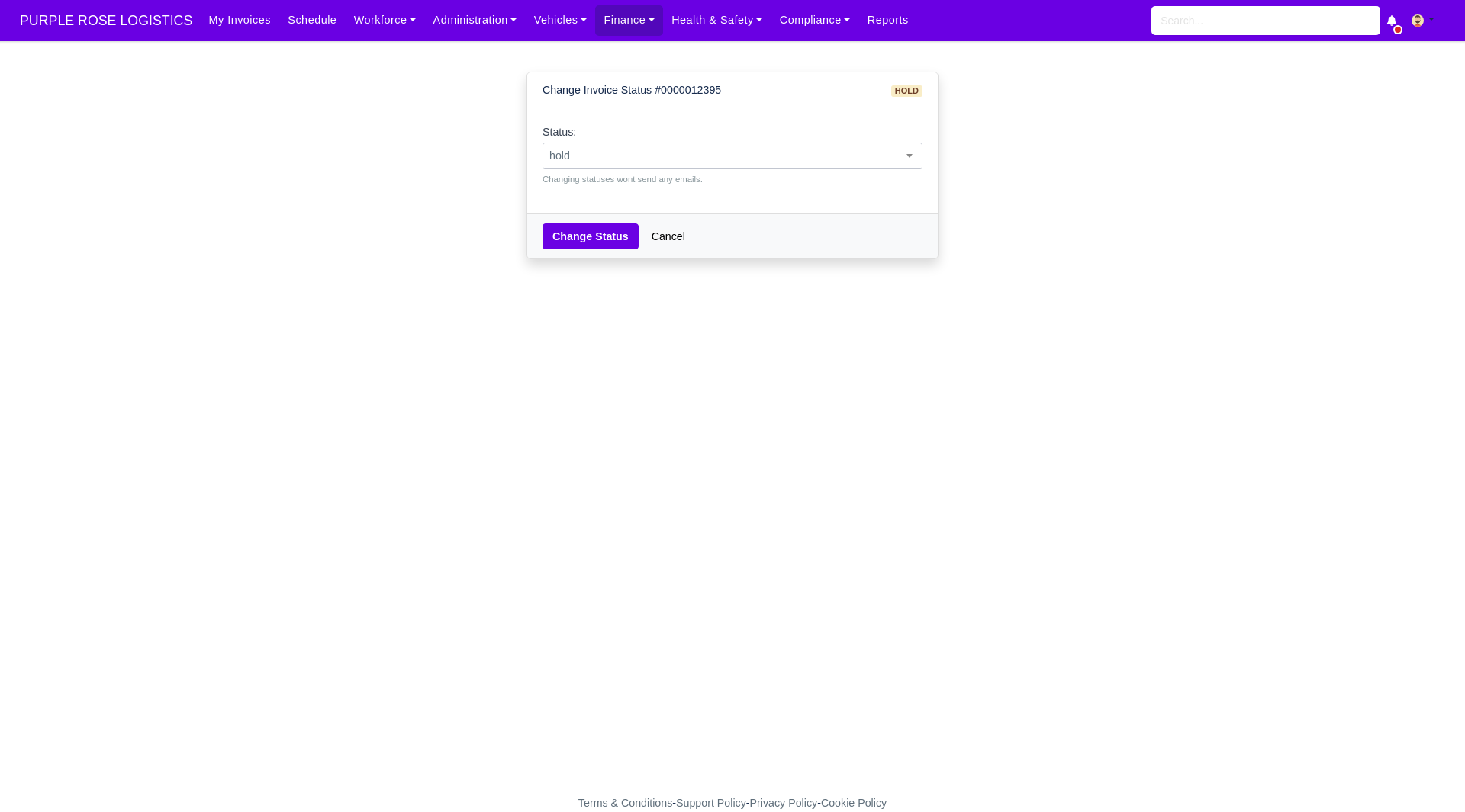
drag, startPoint x: 864, startPoint y: 143, endPoint x: 861, endPoint y: 158, distance: 15.3
click at [864, 144] on span "hold" at bounding box center [732, 156] width 380 height 27
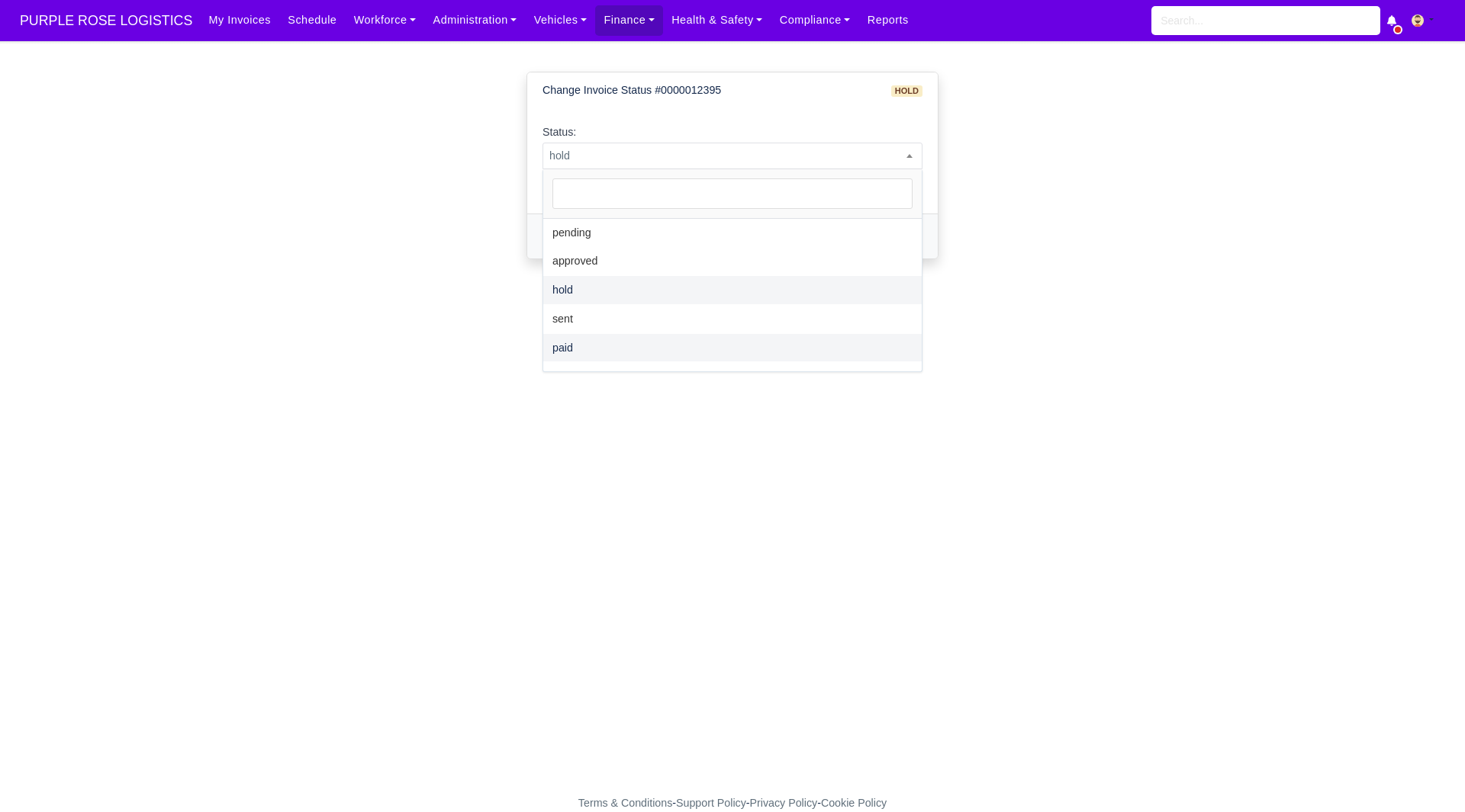
select select "paid"
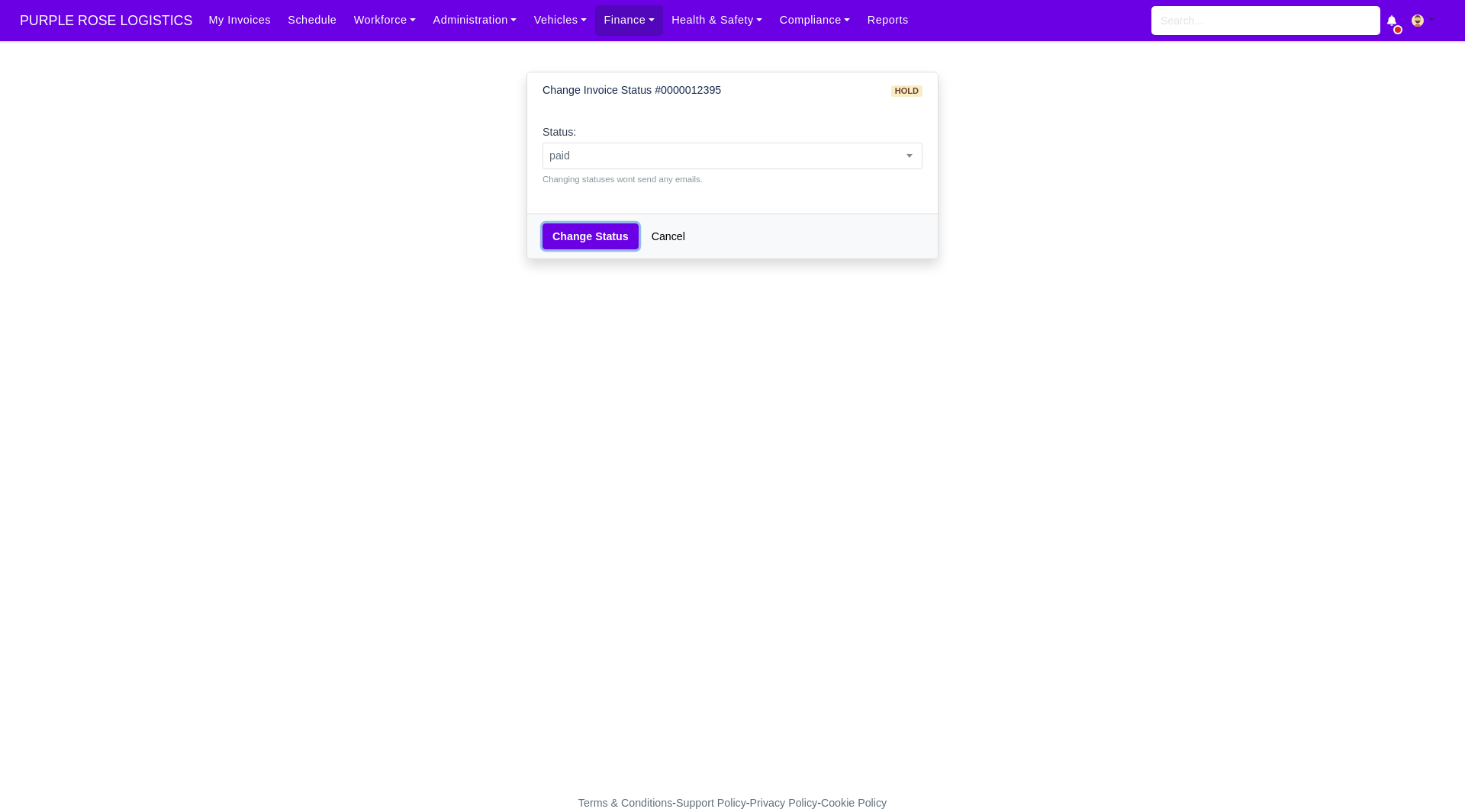
click at [599, 231] on button "Change Status" at bounding box center [590, 236] width 96 height 26
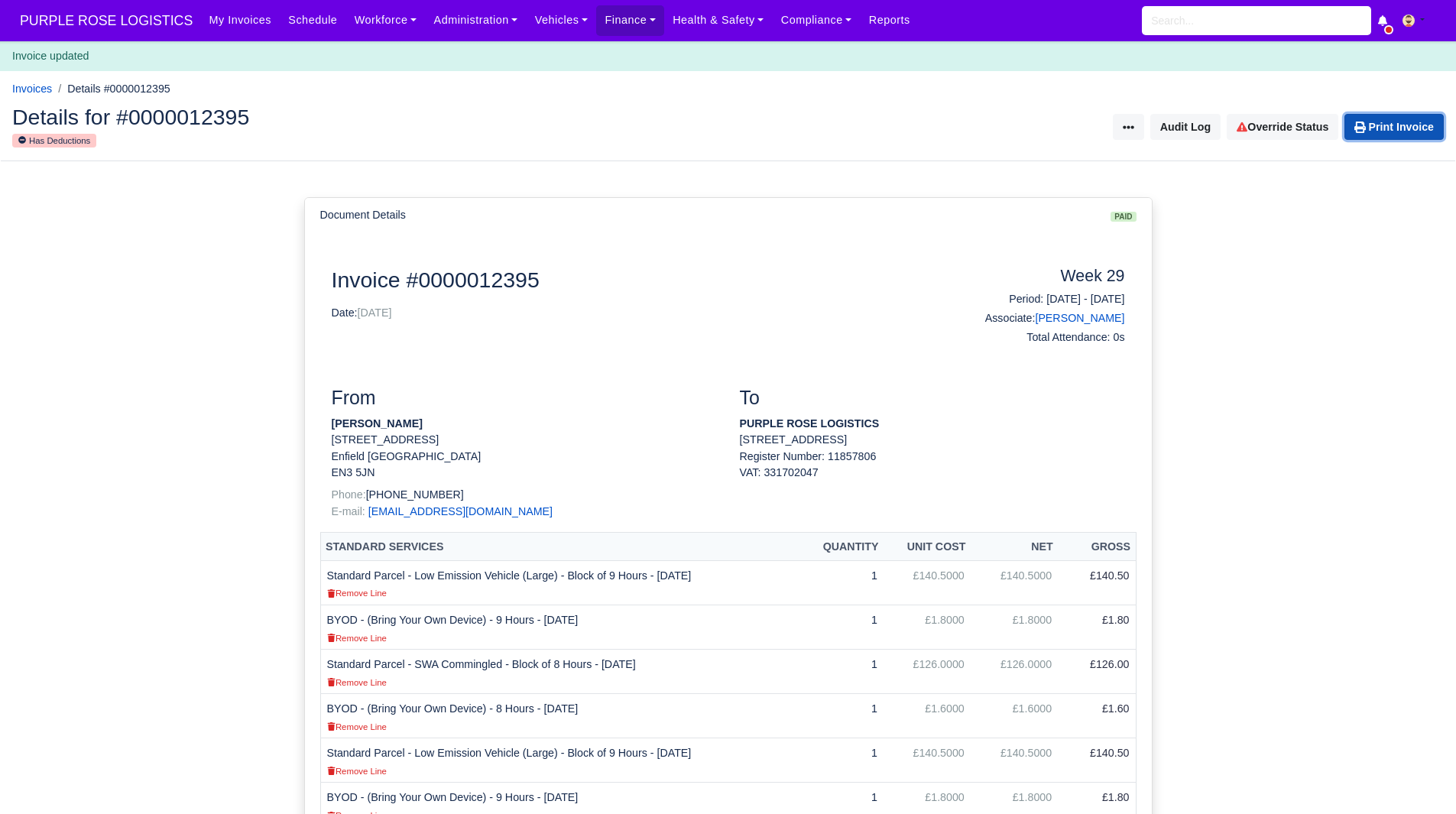
click at [1381, 128] on link "Print Invoice" at bounding box center [1395, 126] width 99 height 26
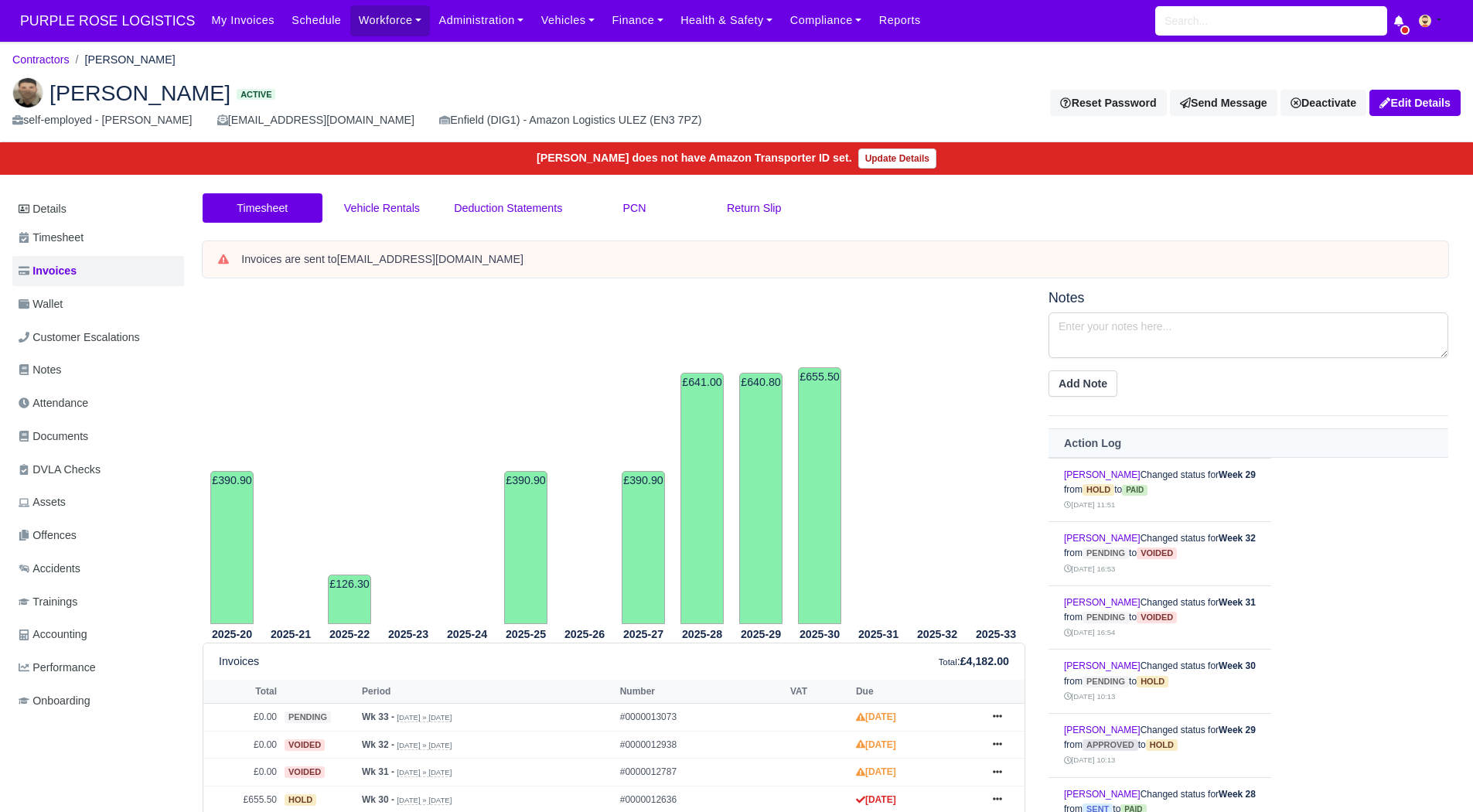
scroll to position [232, 0]
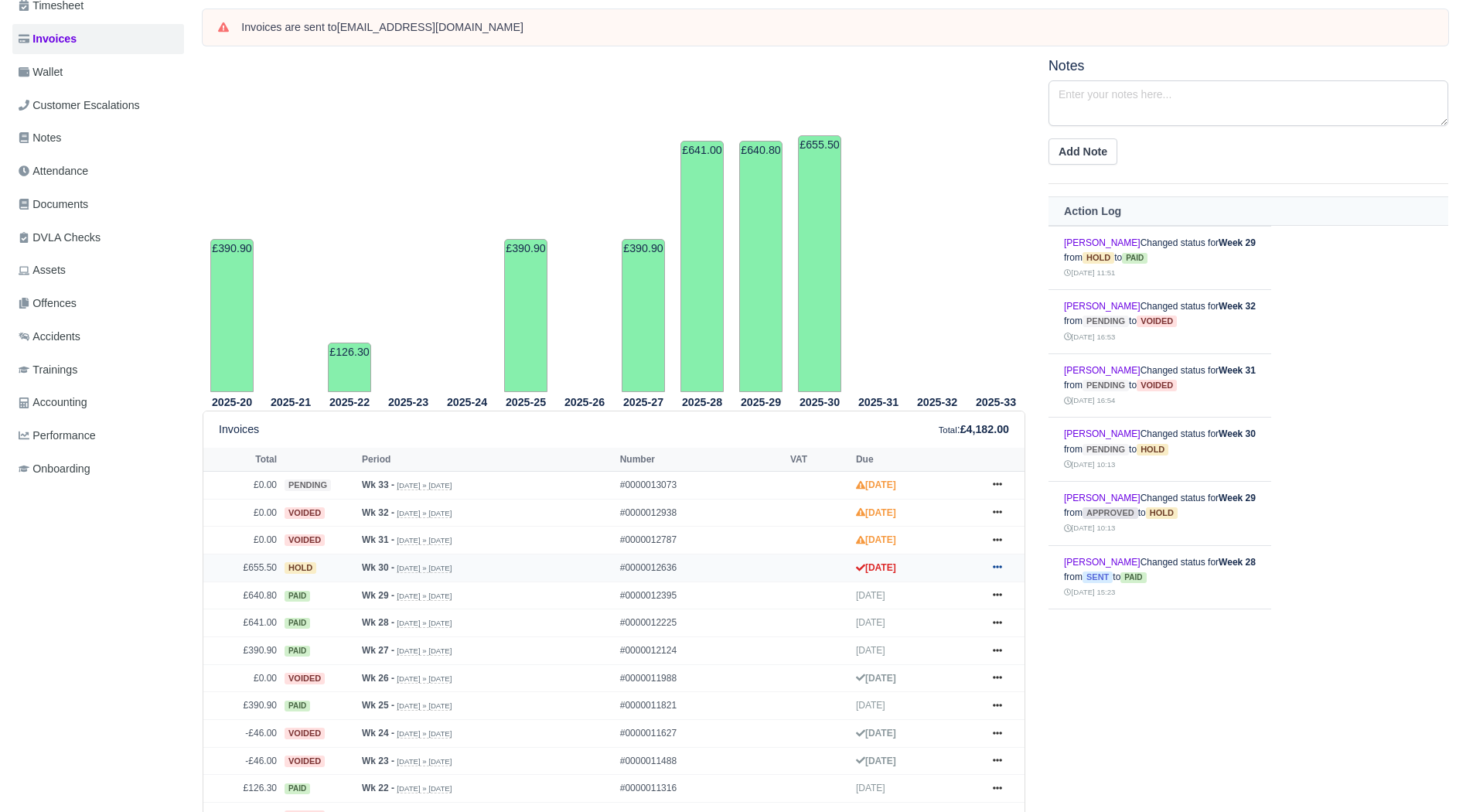
click at [996, 570] on icon at bounding box center [998, 567] width 9 height 9
click at [970, 593] on link "Show Invoice" at bounding box center [939, 597] width 138 height 33
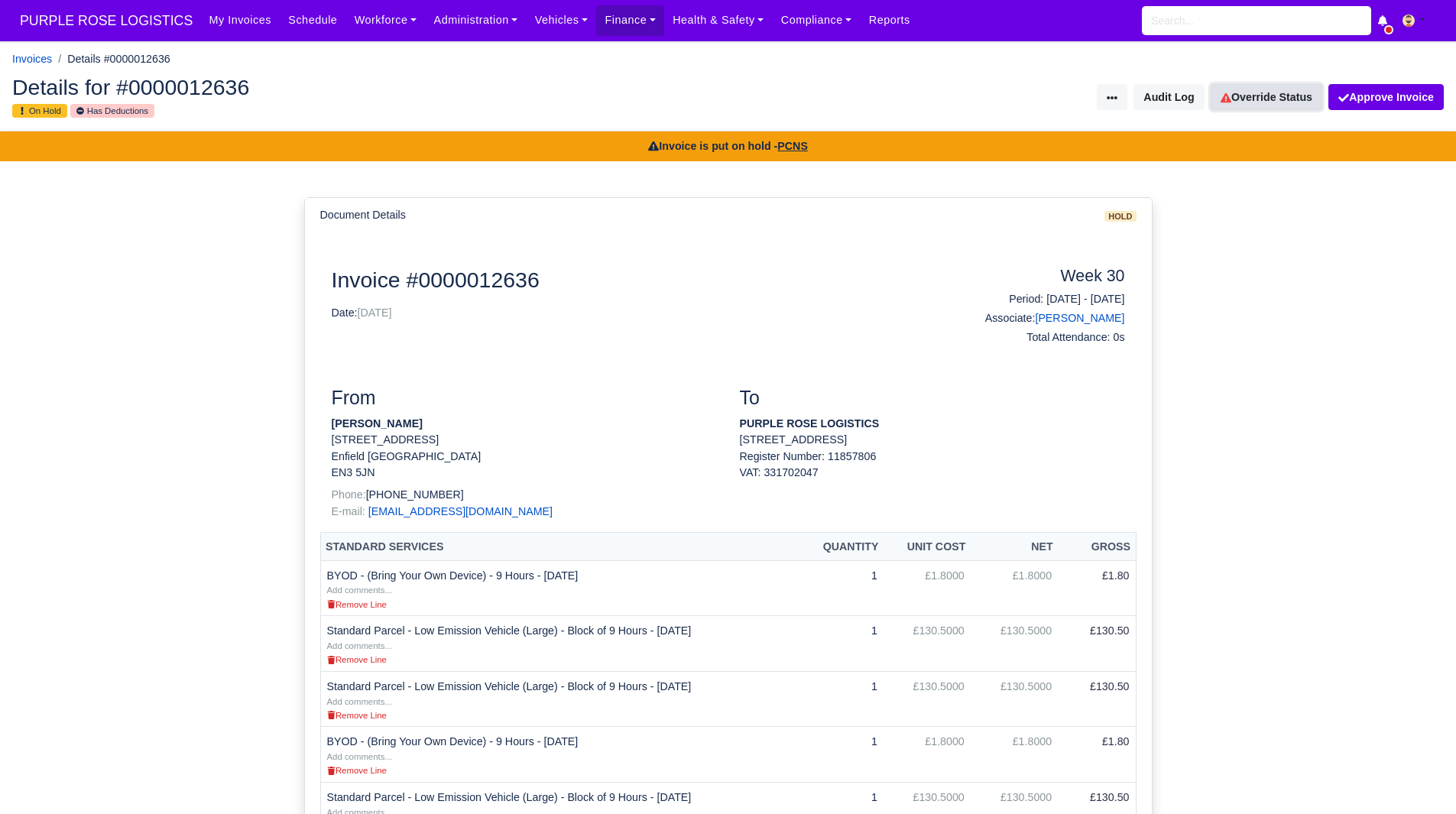
click at [1260, 94] on link "Override Status" at bounding box center [1267, 97] width 112 height 26
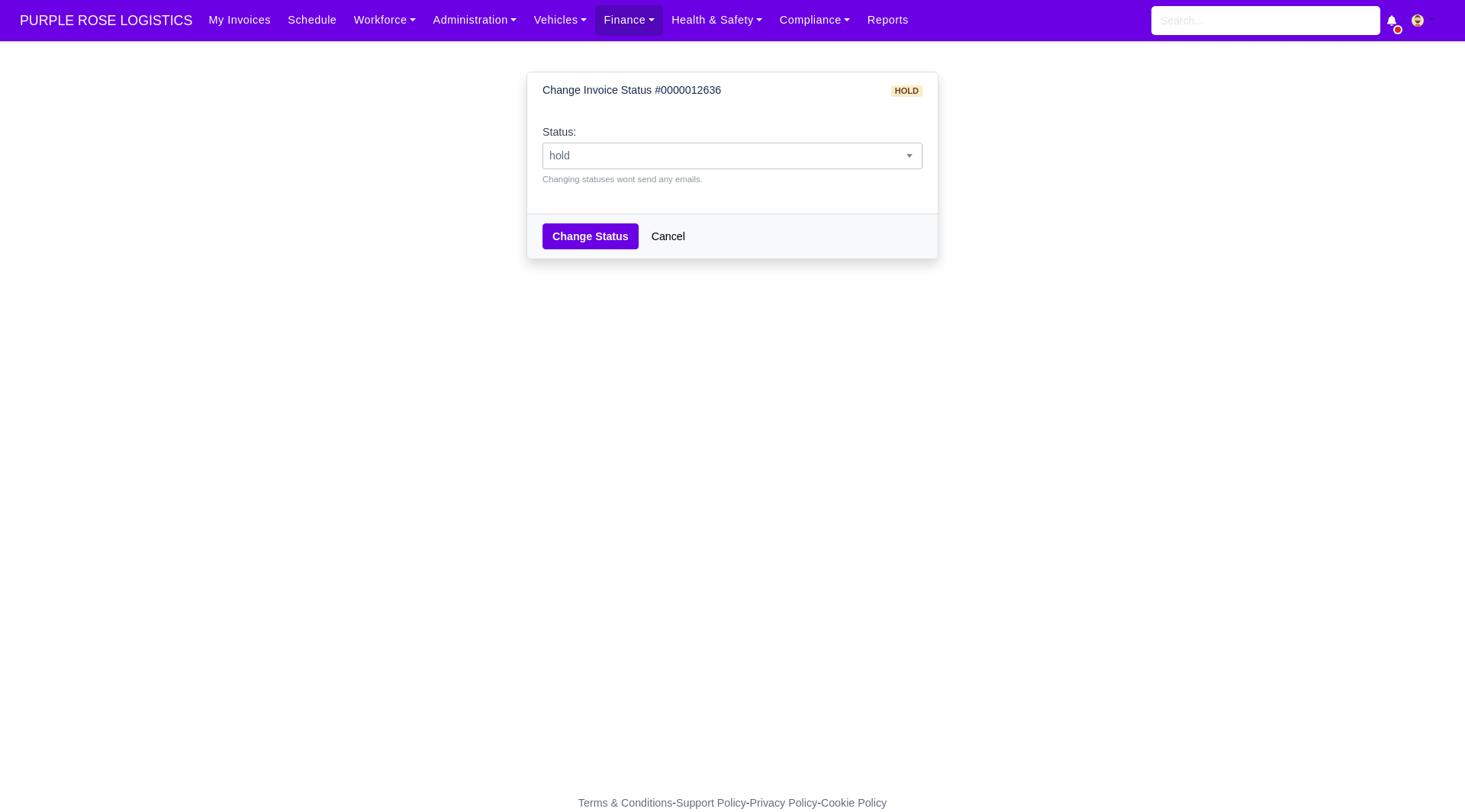
click at [788, 159] on span "hold" at bounding box center [732, 156] width 378 height 19
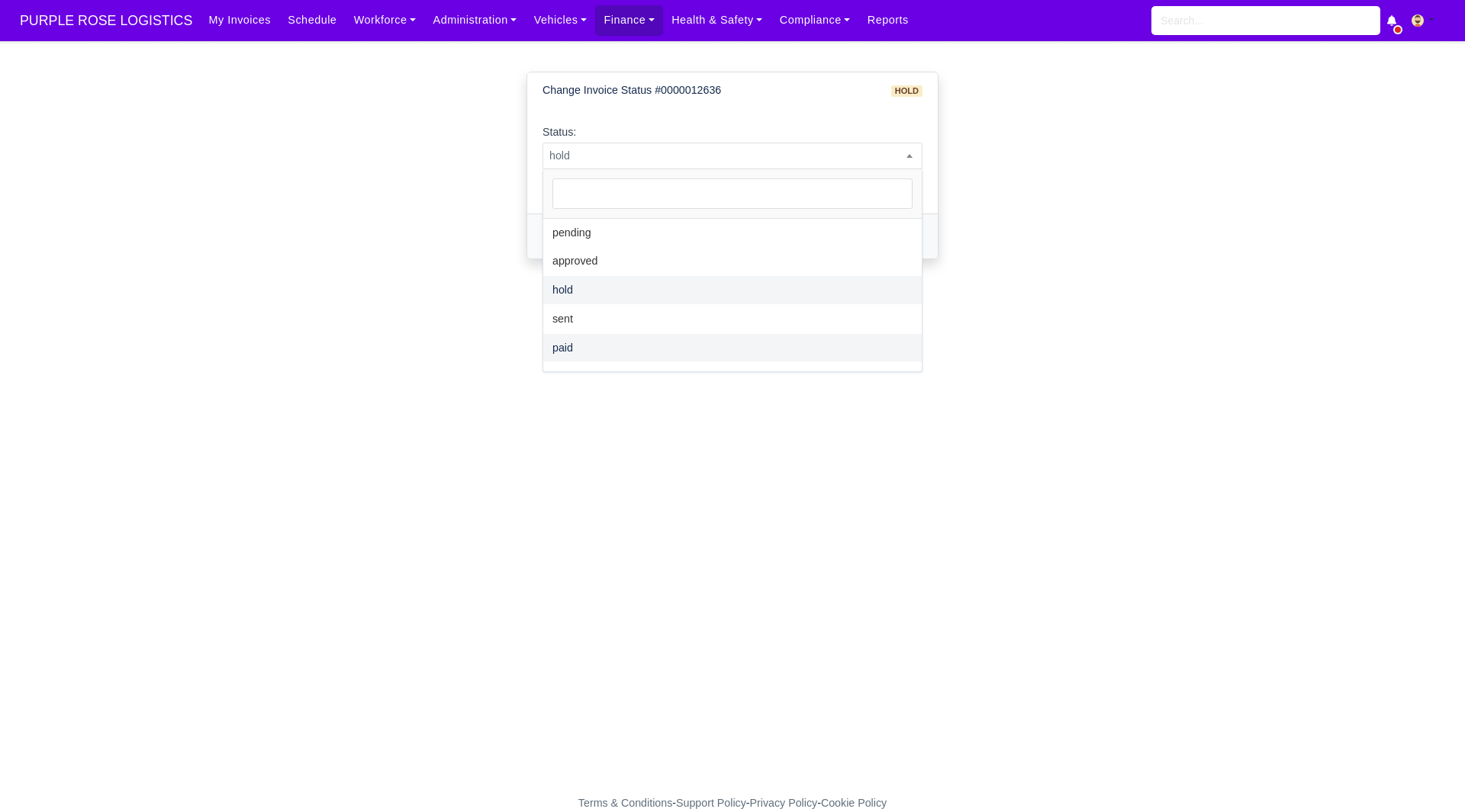
select select "paid"
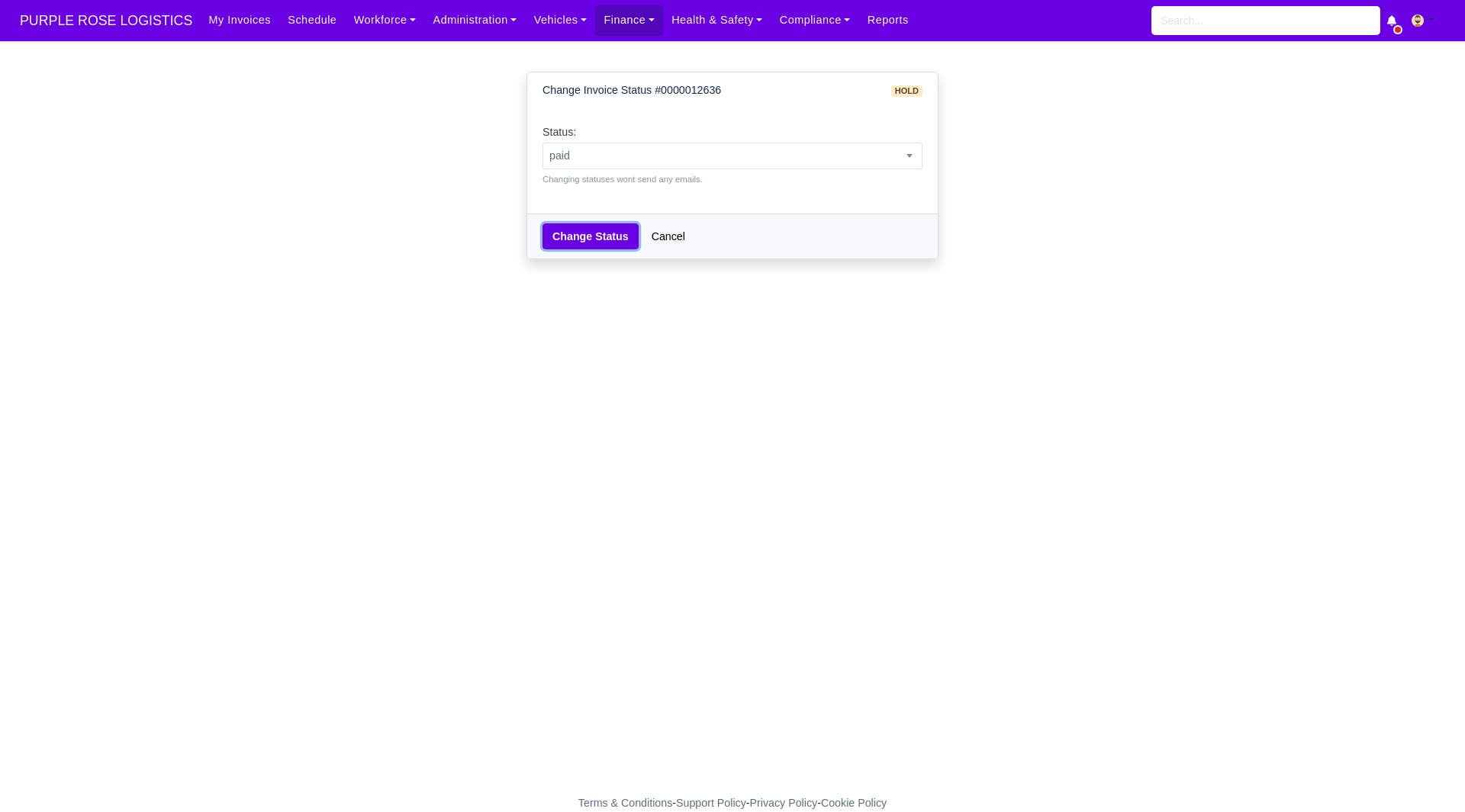
click at [561, 230] on button "Change Status" at bounding box center [590, 236] width 96 height 26
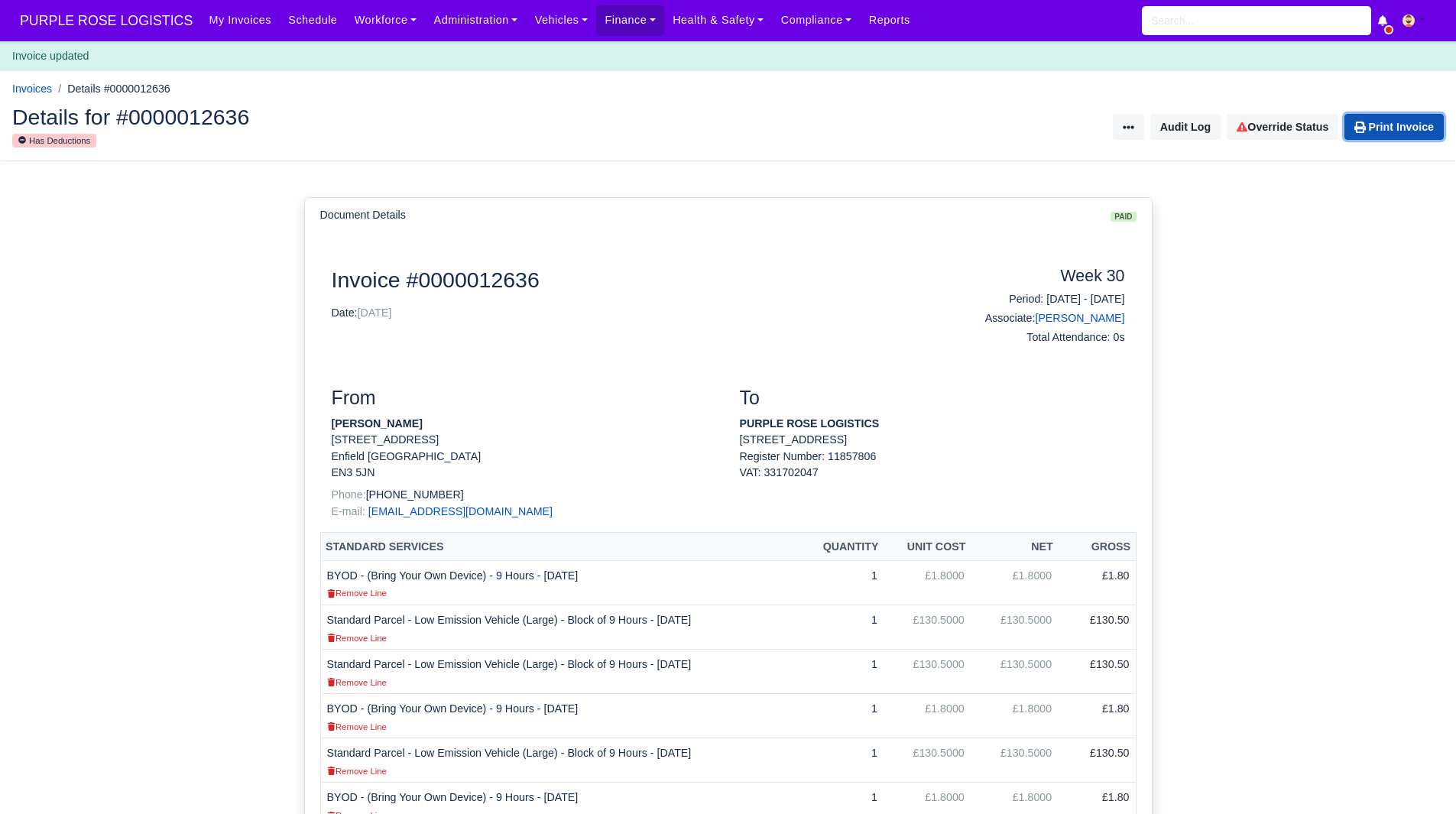
click at [1400, 131] on link "Print Invoice" at bounding box center [1395, 126] width 99 height 26
click at [893, 112] on div "Details for #0000012636 Has Deductions Invoice Actions Resend Invoice Audit Log…" at bounding box center [728, 127] width 1455 height 68
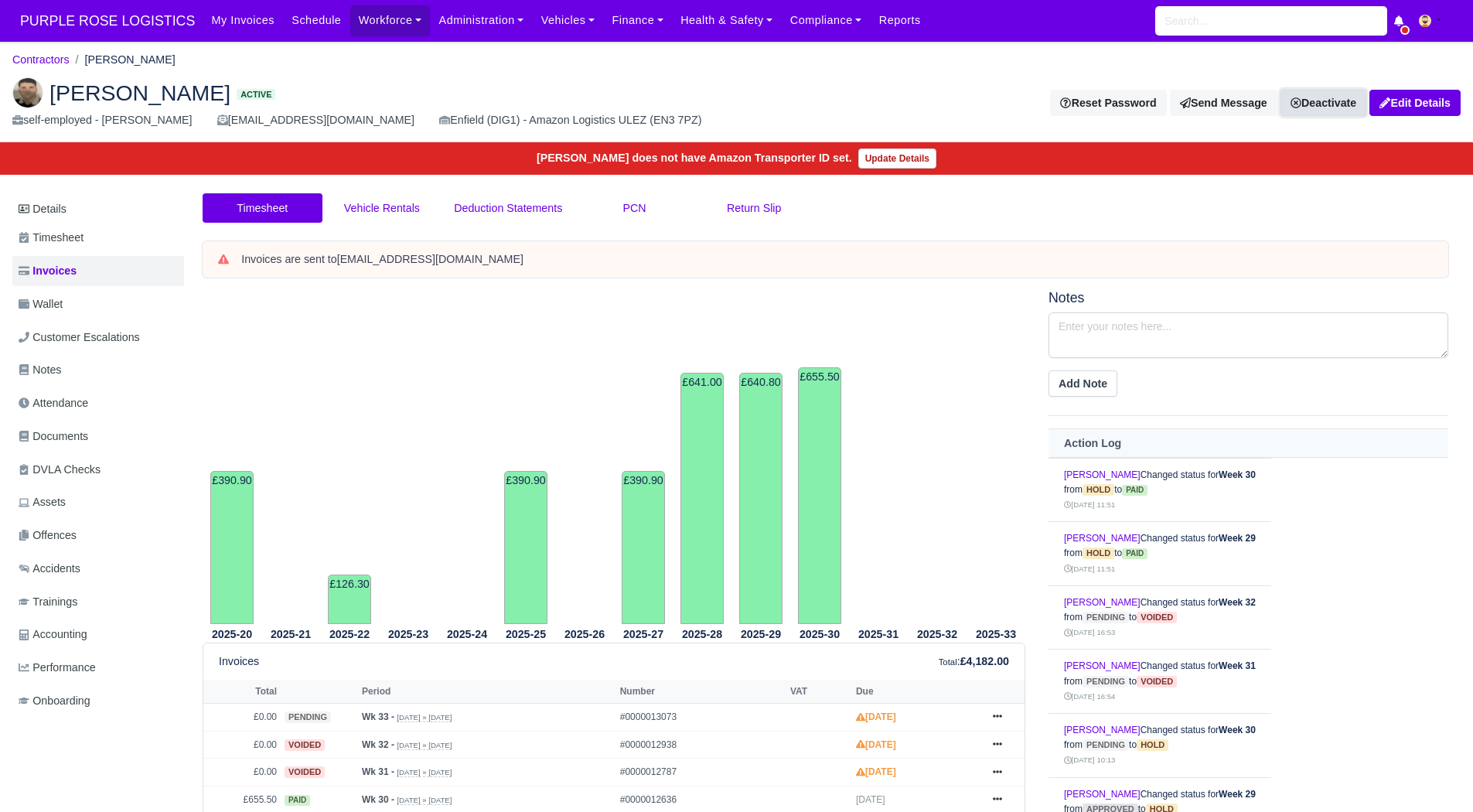
click at [1307, 102] on link "Deactivate" at bounding box center [1323, 102] width 86 height 26
click at [1259, 172] on link "Off-board" at bounding box center [1297, 181] width 138 height 24
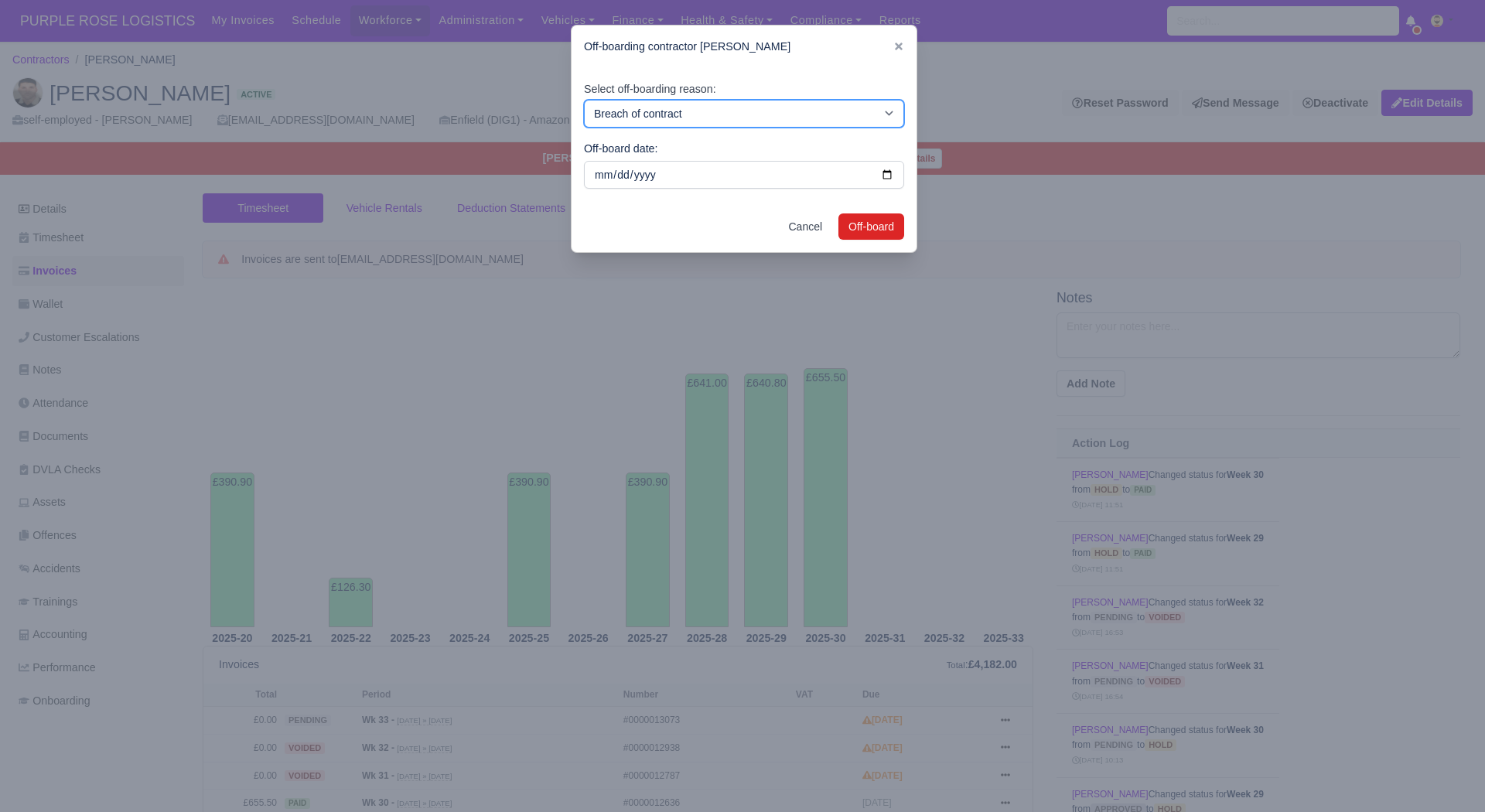
click at [712, 109] on select "Breach of contract Personal decision Too many parcels Heavy routes Another comp…" at bounding box center [744, 113] width 320 height 28
select select "personal-decision"
click at [584, 99] on select "Breach of contract Personal decision Too many parcels Heavy routes Another comp…" at bounding box center [744, 113] width 320 height 28
click at [884, 221] on button "Off-board" at bounding box center [872, 226] width 66 height 26
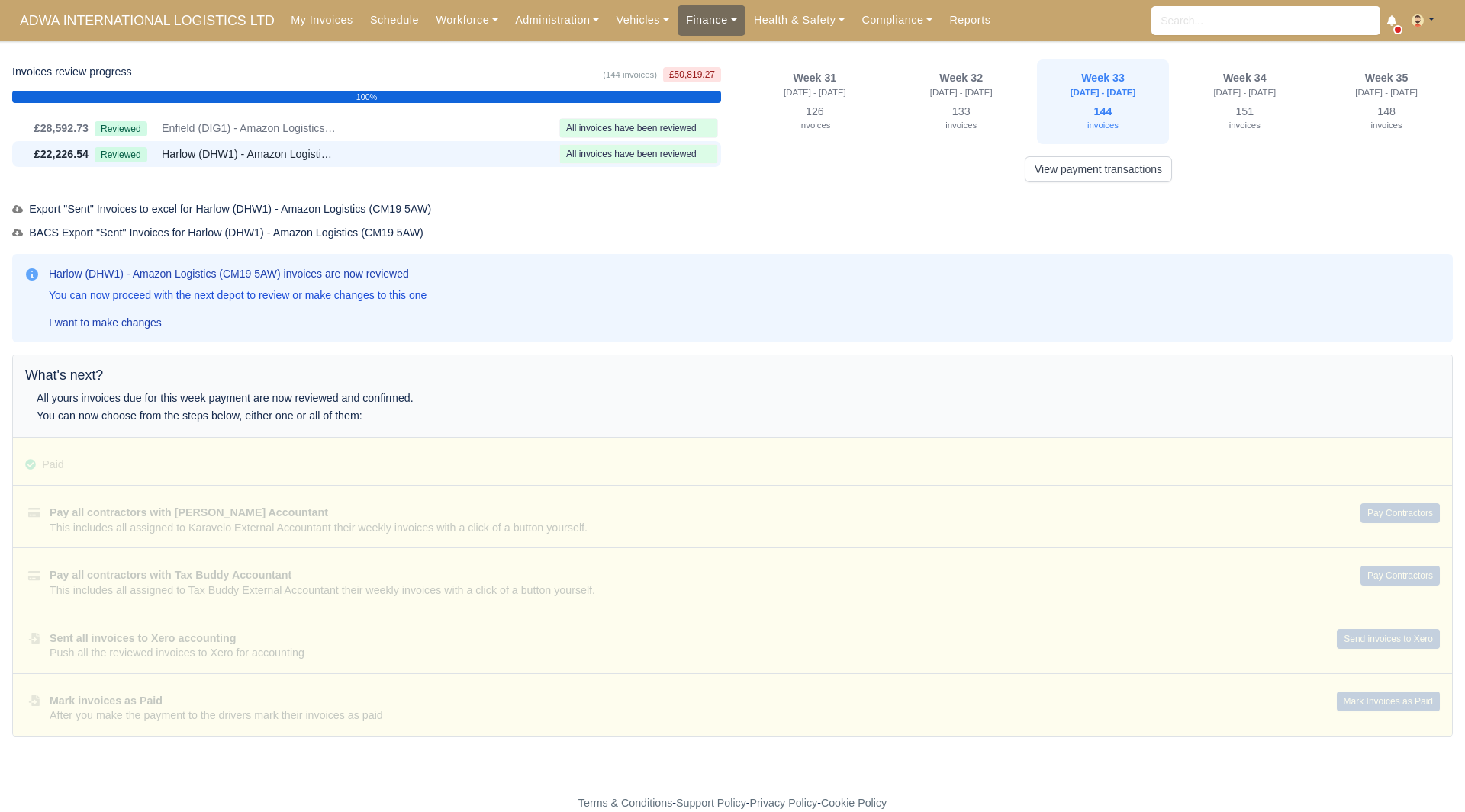
click at [677, 14] on link "Finance" at bounding box center [710, 20] width 68 height 30
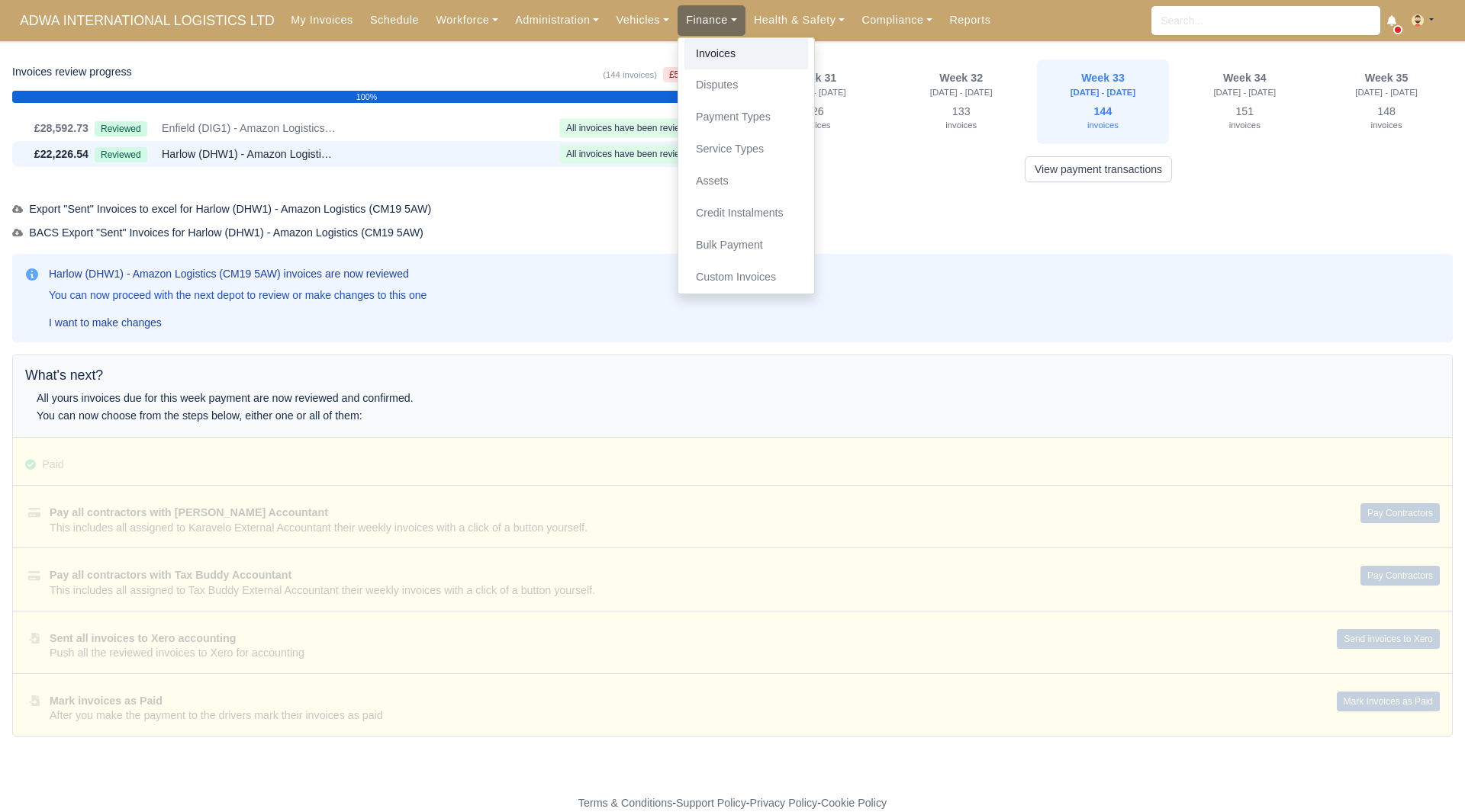
click at [700, 42] on link "Invoices" at bounding box center [746, 54] width 123 height 32
